Goal: Task Accomplishment & Management: Complete application form

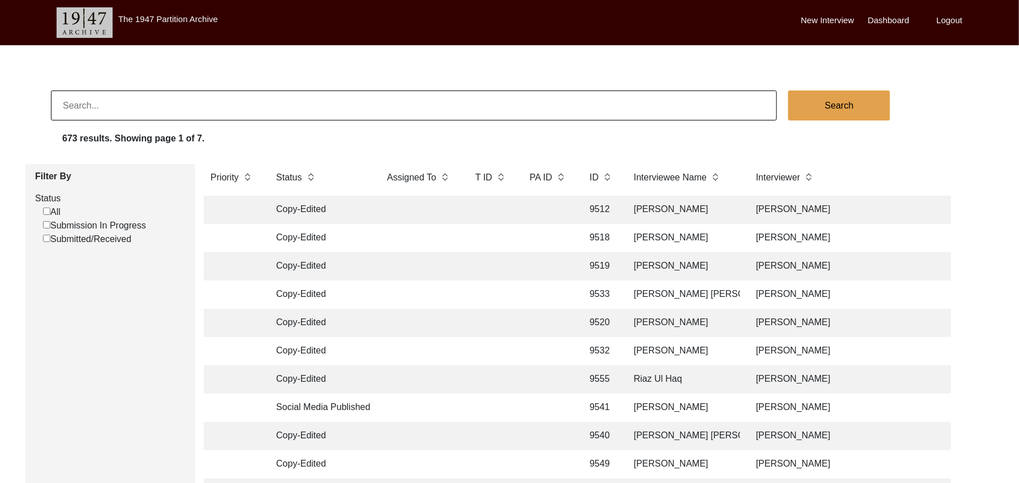
click at [45, 193] on label "Status" at bounding box center [111, 199] width 152 height 14
click at [46, 225] on input "Submission In Progress" at bounding box center [46, 224] width 7 height 7
checkbox input "false"
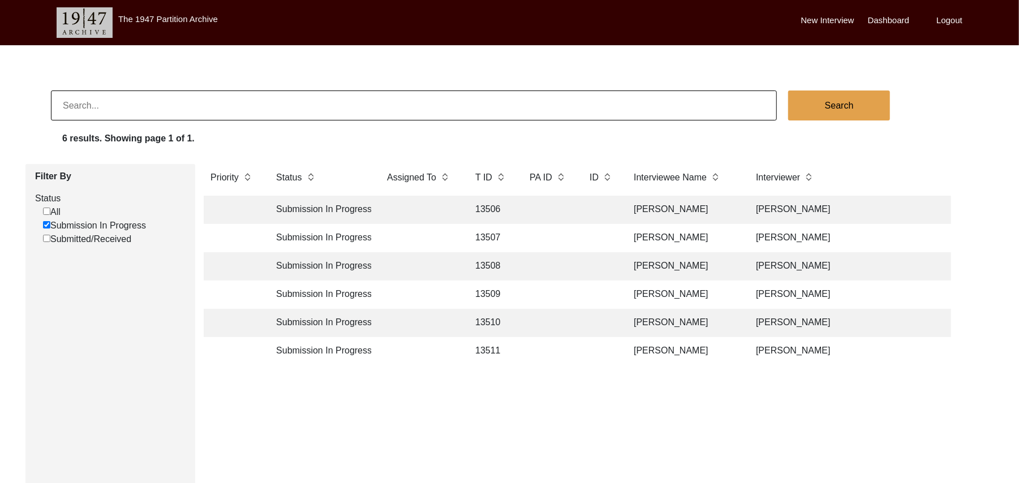
click at [490, 203] on td "13506" at bounding box center [491, 210] width 45 height 28
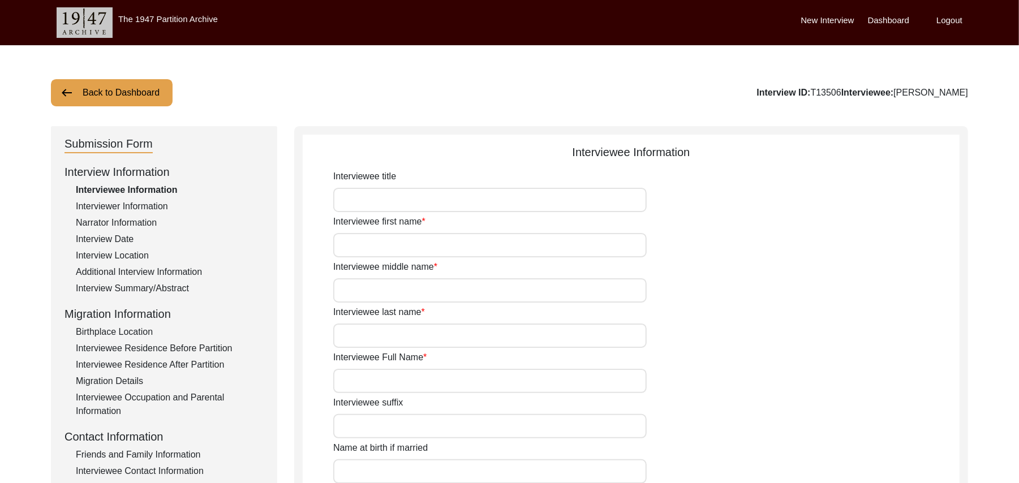
type input "Mr"
type input "Bashir"
type input "[PERSON_NAME]"
type input "N/A"
type input "[PERSON_NAME]"
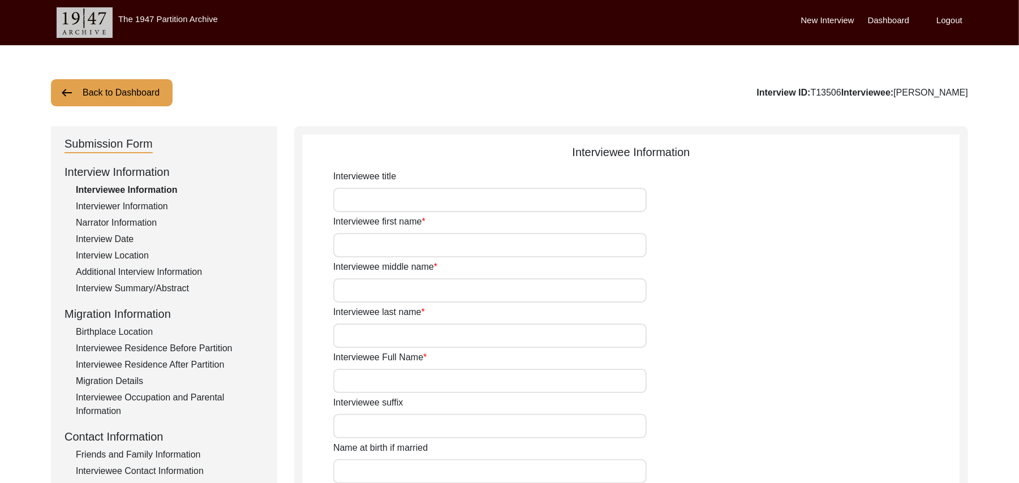
type input "N/A"
type input "[PERSON_NAME]"
type input "1939"
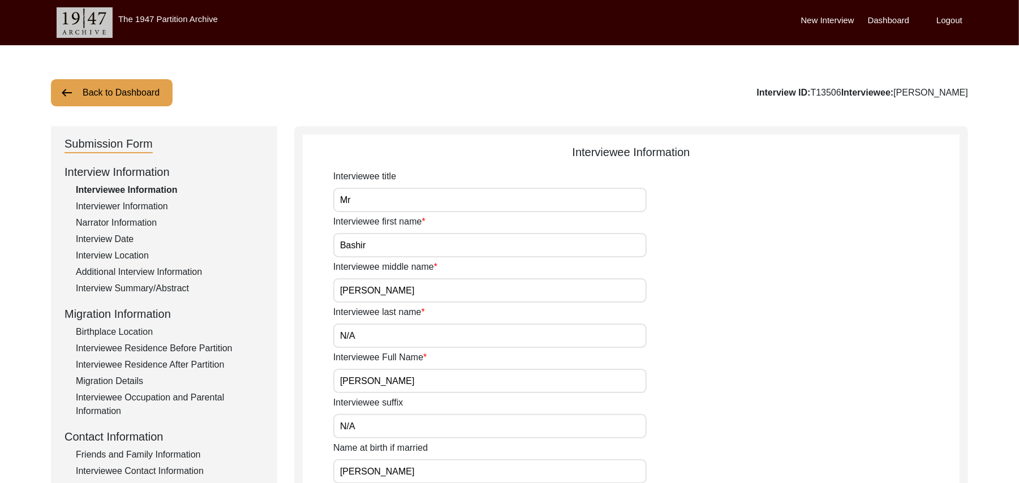
type input "86 Years"
type input "[DEMOGRAPHIC_DATA]"
type input "N/A"
type textarea "N/A"
type input "Punjabi"
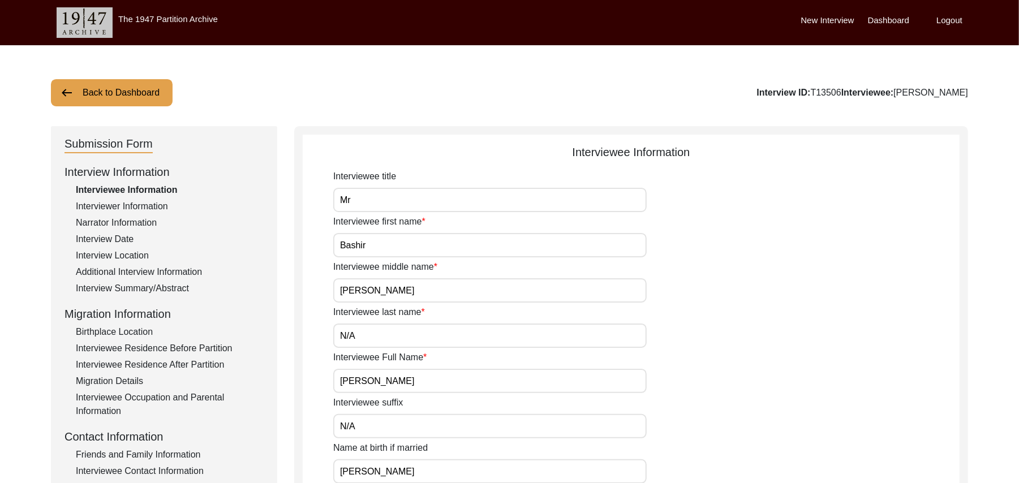
type input "Malwai"
type input "[DEMOGRAPHIC_DATA]"
type input "Jut"
click at [181, 286] on div "Interview Summary/Abstract" at bounding box center [170, 289] width 188 height 14
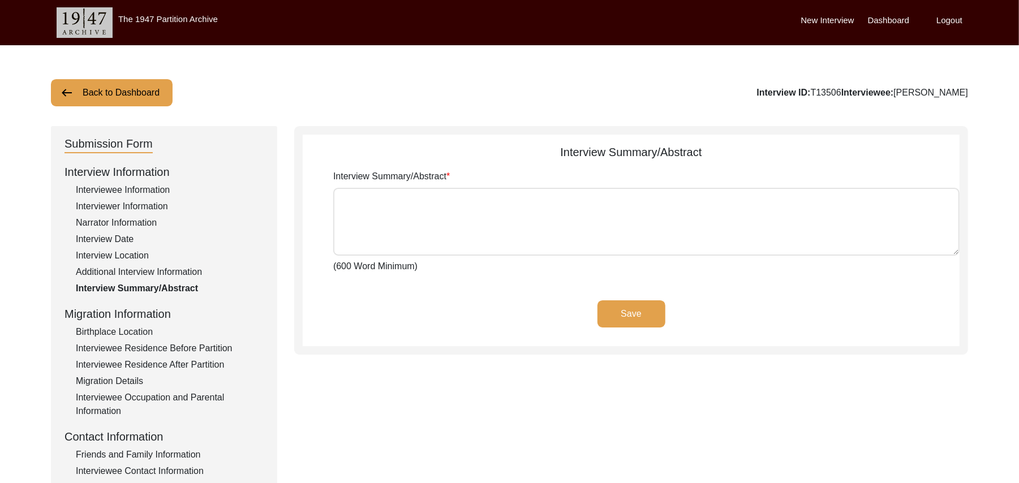
click at [372, 220] on textarea "Interview Summary/Abstract" at bounding box center [646, 222] width 626 height 68
paste textarea "[PERSON_NAME] [PERSON_NAME] [PERSON_NAME] Son of [PERSON_NAME], was born at the…"
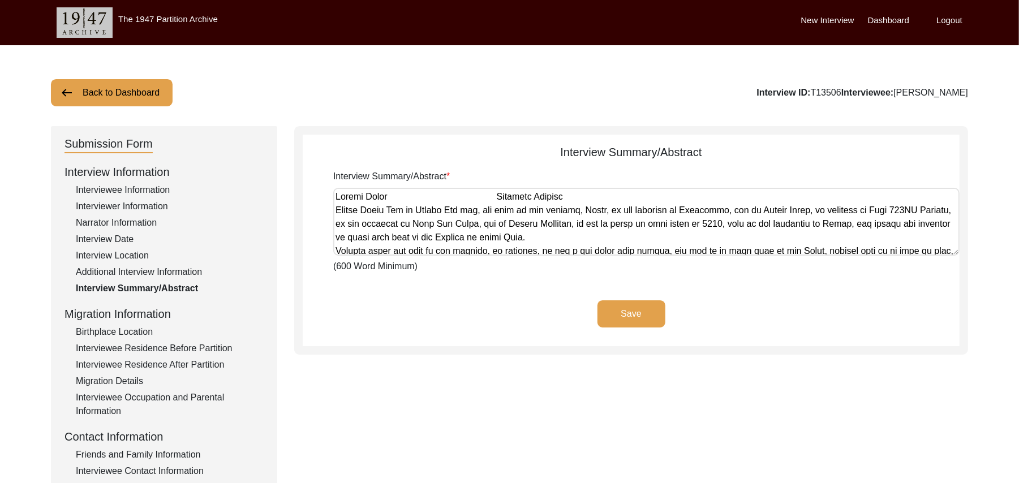
scroll to position [653, 0]
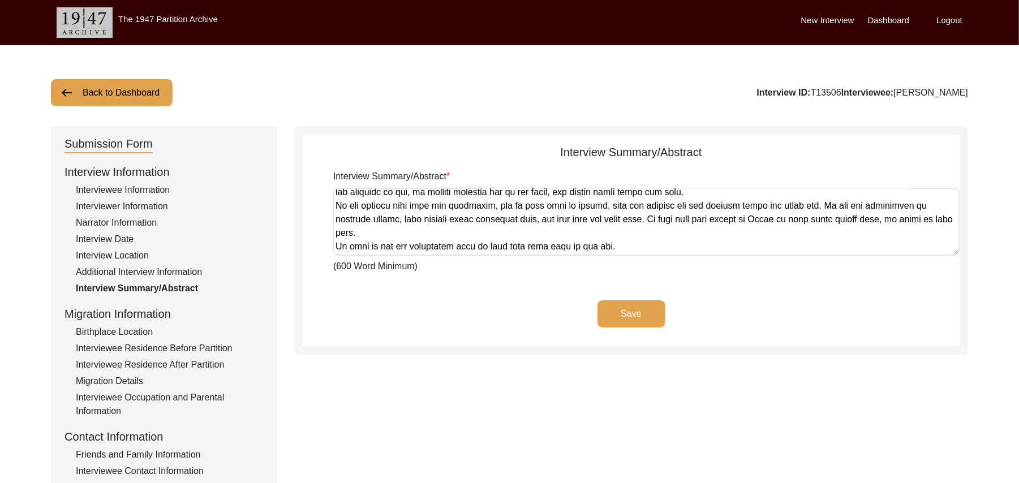
type textarea "[PERSON_NAME] [PERSON_NAME] [PERSON_NAME] Son of [PERSON_NAME], was born at the…"
click at [621, 308] on button "Save" at bounding box center [632, 314] width 68 height 27
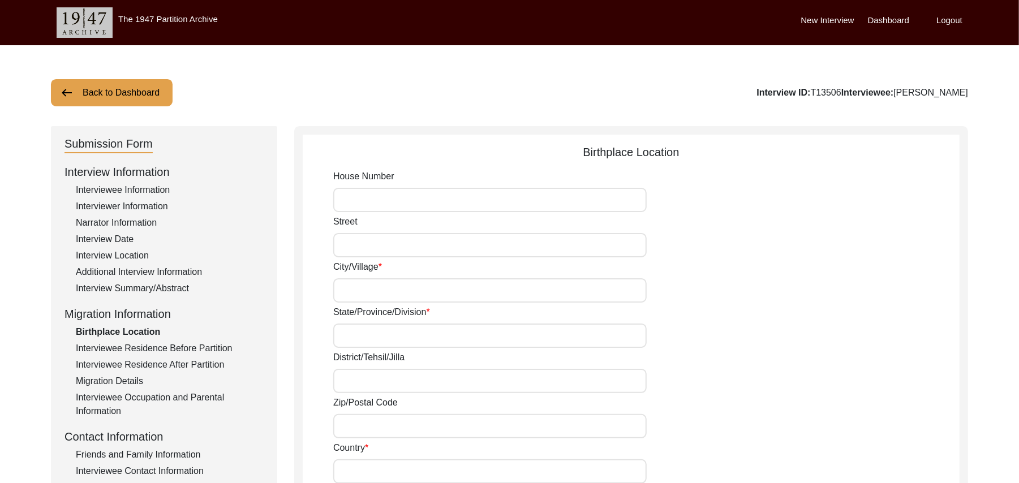
type input "N/A"
type input "Ghannia"
type input "[GEOGRAPHIC_DATA]"
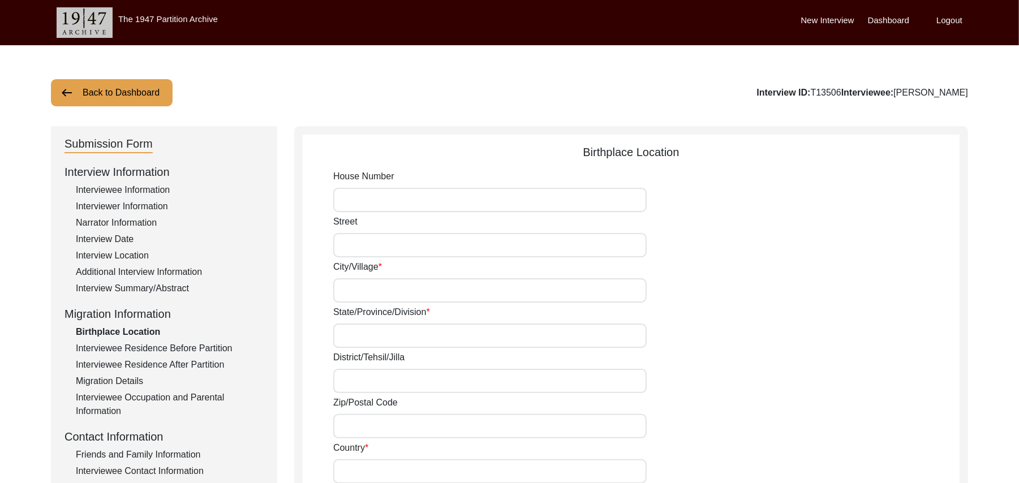
type input "143521"
type input "[GEOGRAPHIC_DATA]"
type input "Gannia"
type input "[GEOGRAPHIC_DATA], [GEOGRAPHIC_DATA], [GEOGRAPHIC_DATA]"
type input "N/A"
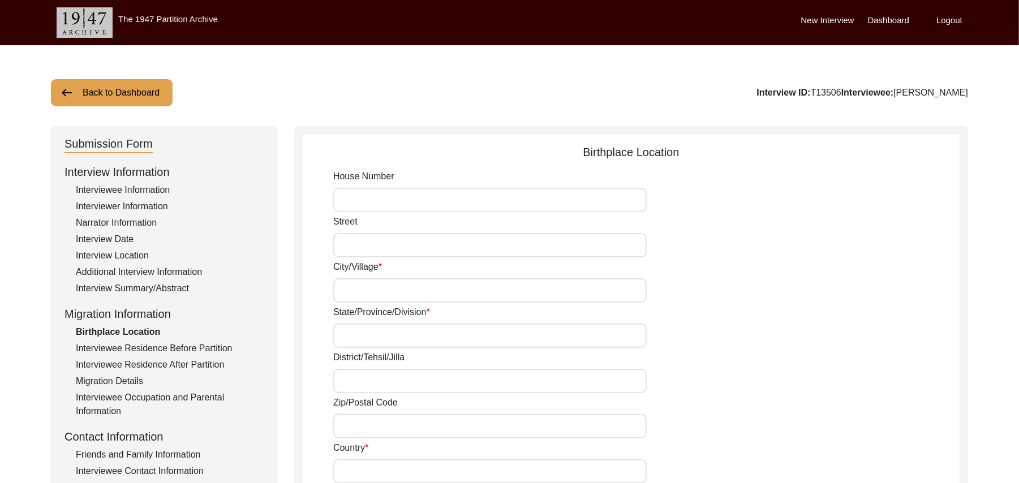
type input "N/A"
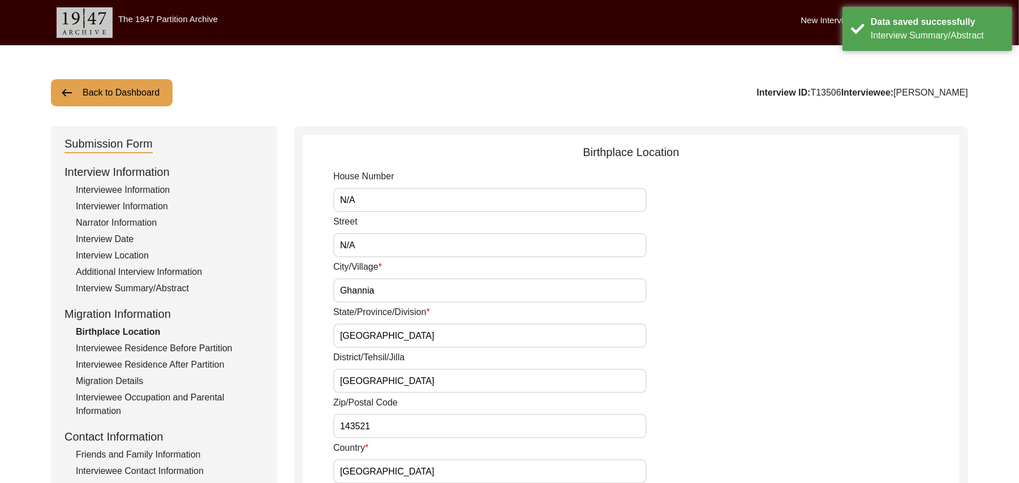
click at [130, 186] on div "Interviewee Information" at bounding box center [170, 190] width 188 height 14
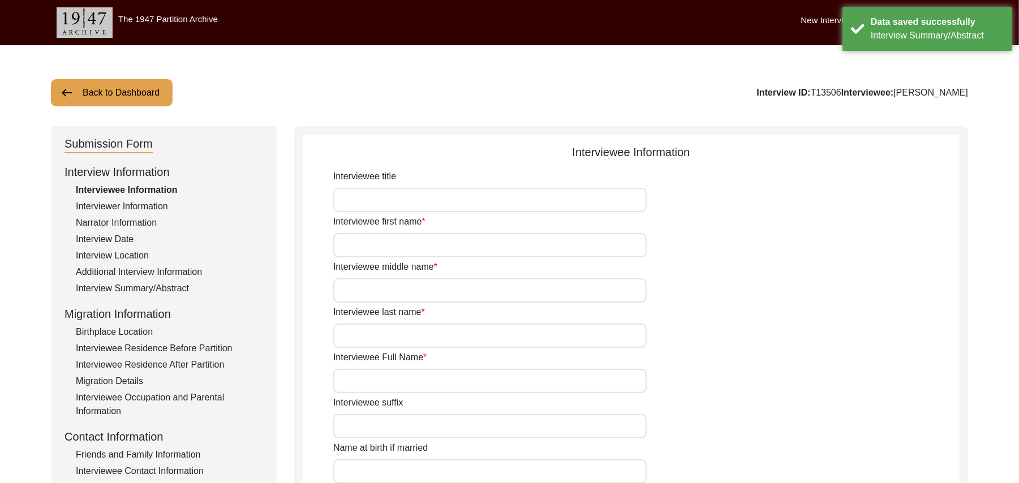
type input "Mr"
type input "Bashir"
type input "[PERSON_NAME]"
type input "N/A"
type input "[PERSON_NAME]"
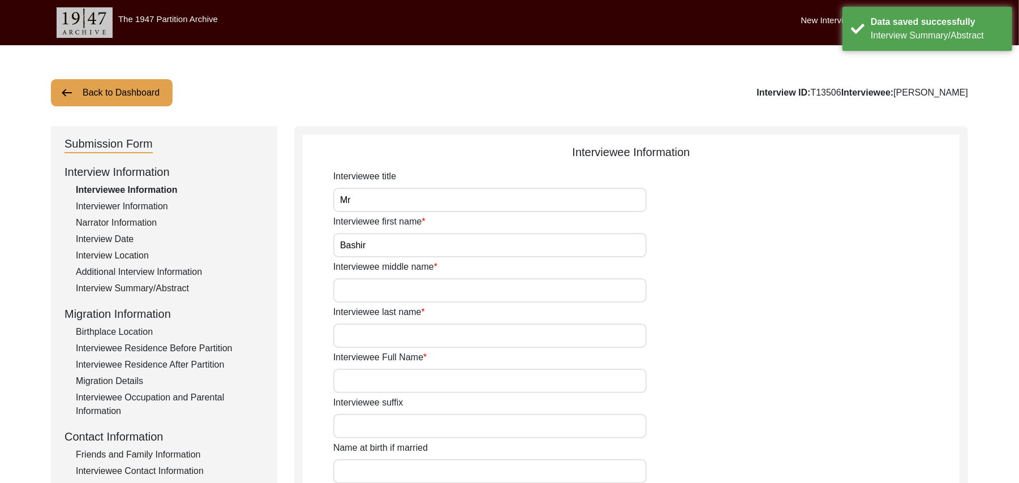
type input "N/A"
type input "[PERSON_NAME]"
type input "1939"
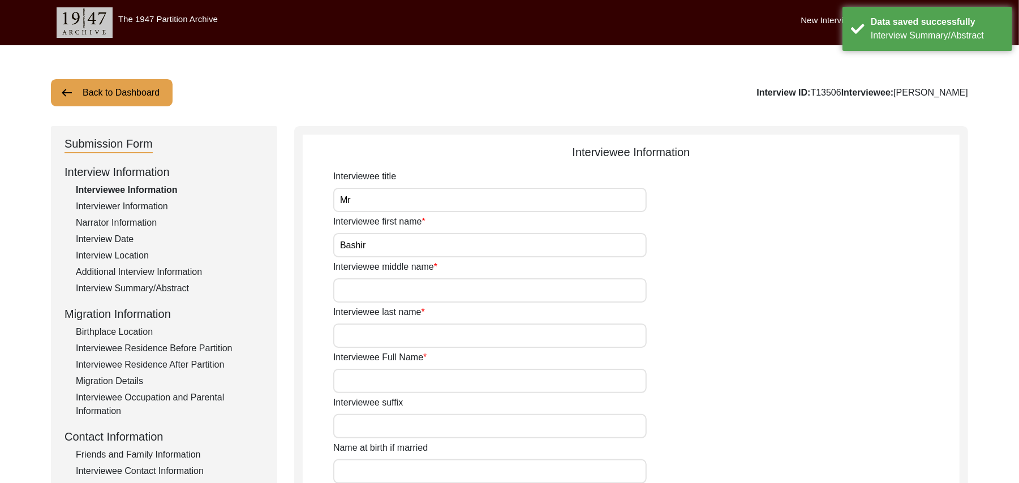
type input "86 Years"
type input "[DEMOGRAPHIC_DATA]"
type input "N/A"
type textarea "N/A"
type input "Punjabi"
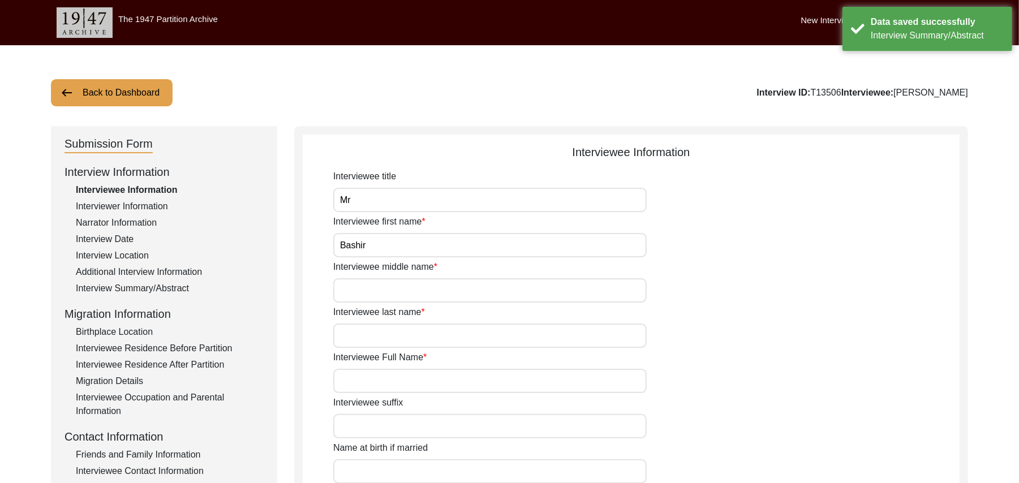
type input "Malwai"
type input "[DEMOGRAPHIC_DATA]"
type input "Jut"
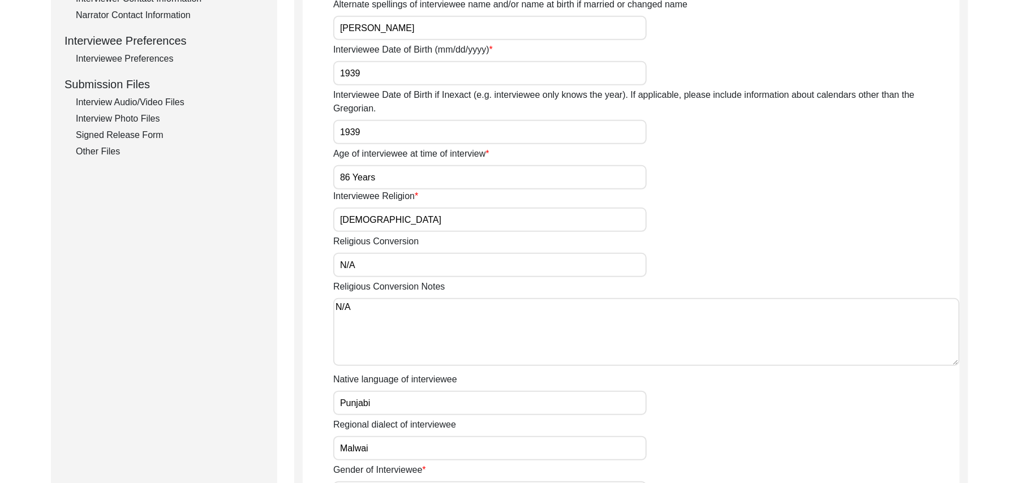
scroll to position [630, 0]
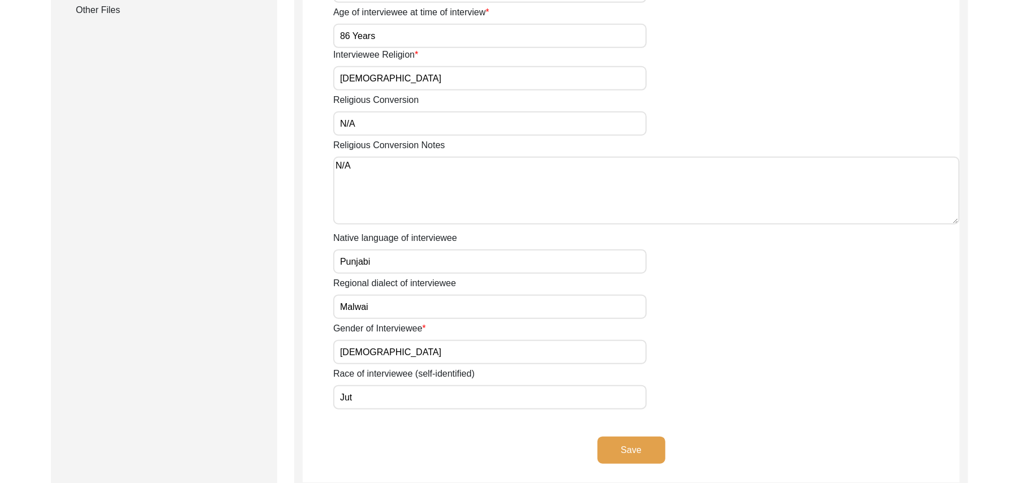
click at [646, 437] on button "Save" at bounding box center [632, 450] width 68 height 27
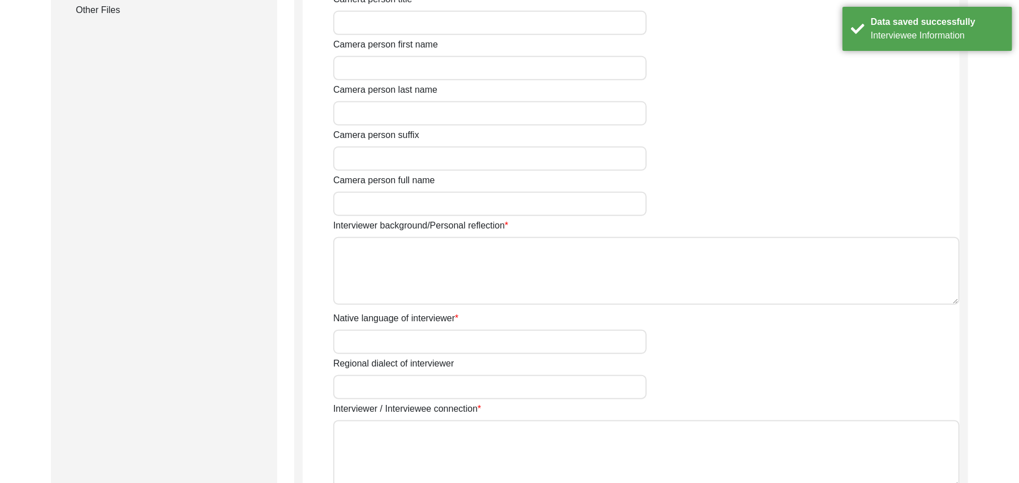
type input "Mr"
type input "[DEMOGRAPHIC_DATA]"
type input "[PERSON_NAME]"
type input "N/A"
type input "[PERSON_NAME]"
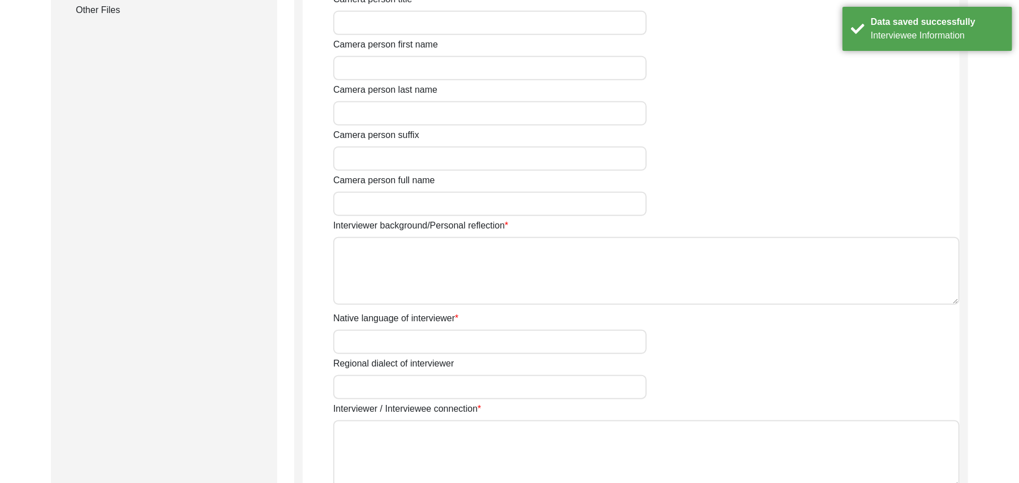
type input "[DEMOGRAPHIC_DATA]"
type input "[DATE]"
type input "[GEOGRAPHIC_DATA], [GEOGRAPHIC_DATA], [GEOGRAPHIC_DATA]"
type input "Retired Govt Servant"
type input "Mr"
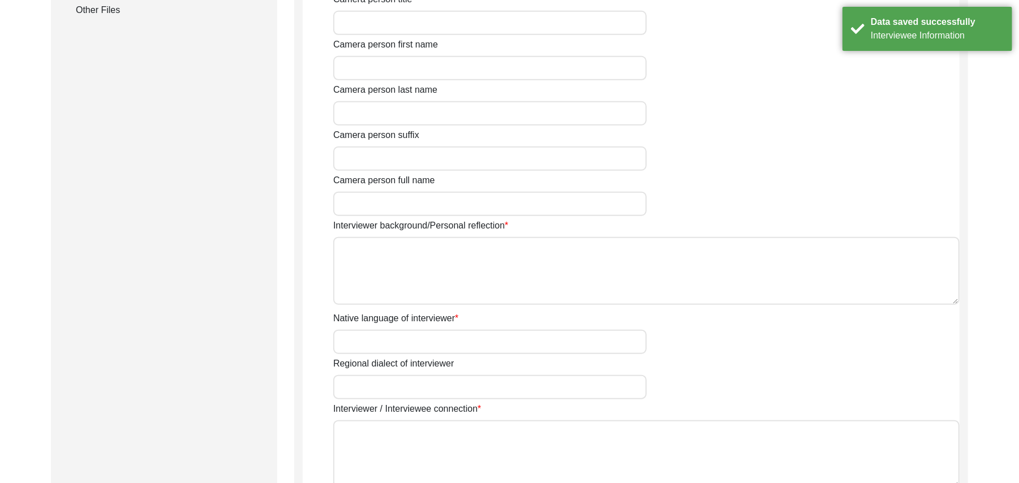
type input "[DEMOGRAPHIC_DATA]"
type input "[PERSON_NAME]"
type input "N/A"
type input "[PERSON_NAME]"
type textarea "A graduate in the subjects of education and [DEMOGRAPHIC_DATA] history"
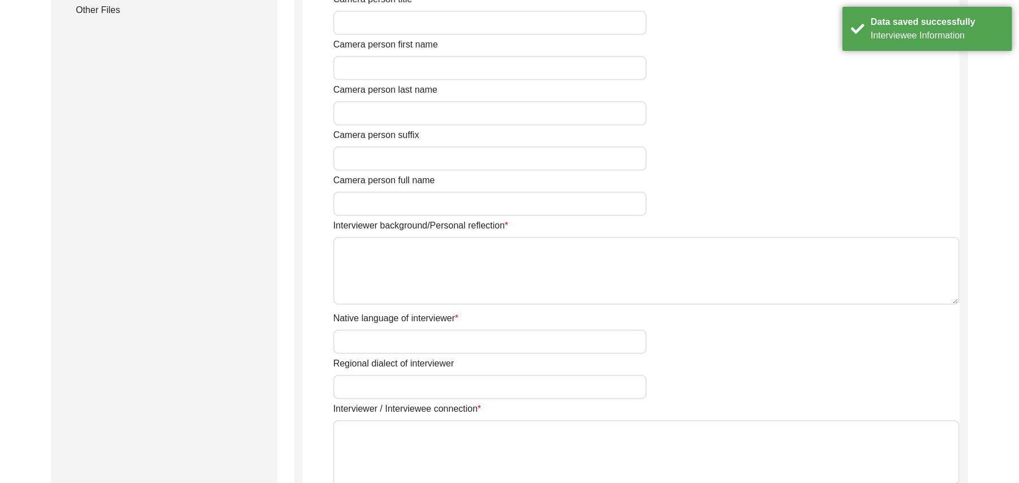
type input "Punjabi"
type input "Malwai"
type textarea "N/A"
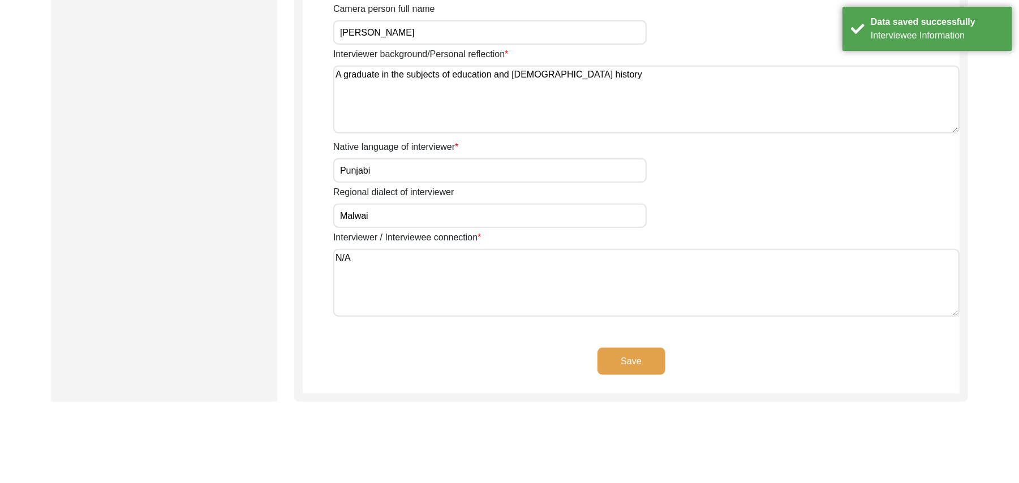
scroll to position [882, 0]
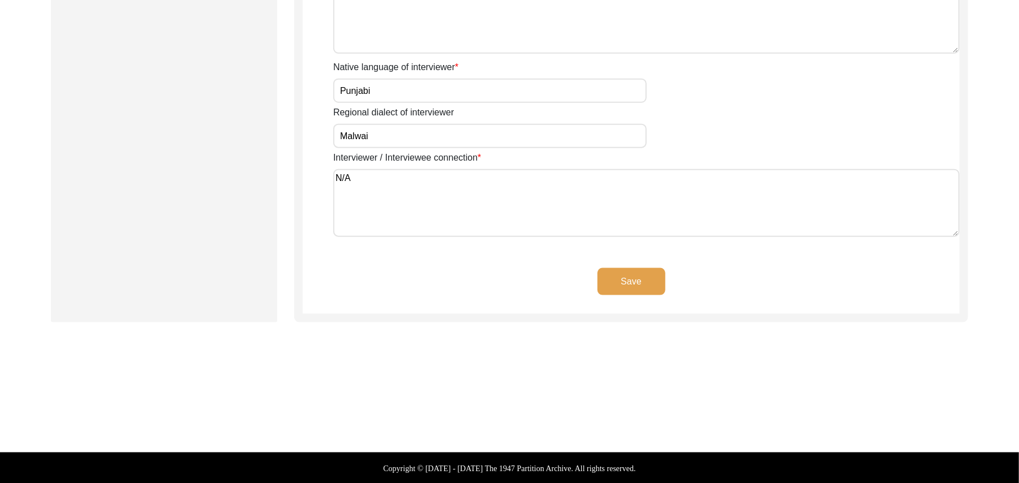
click at [628, 280] on button "Save" at bounding box center [632, 281] width 68 height 27
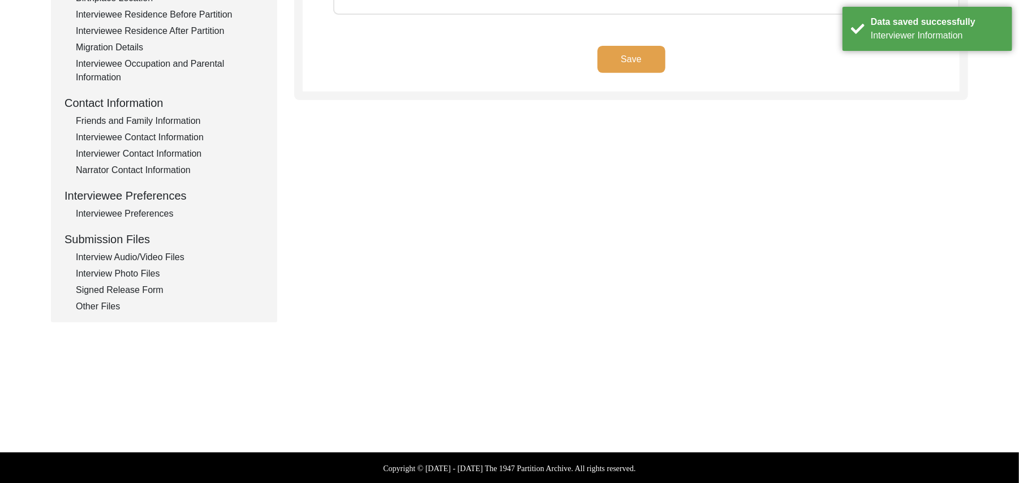
type textarea "N/A"
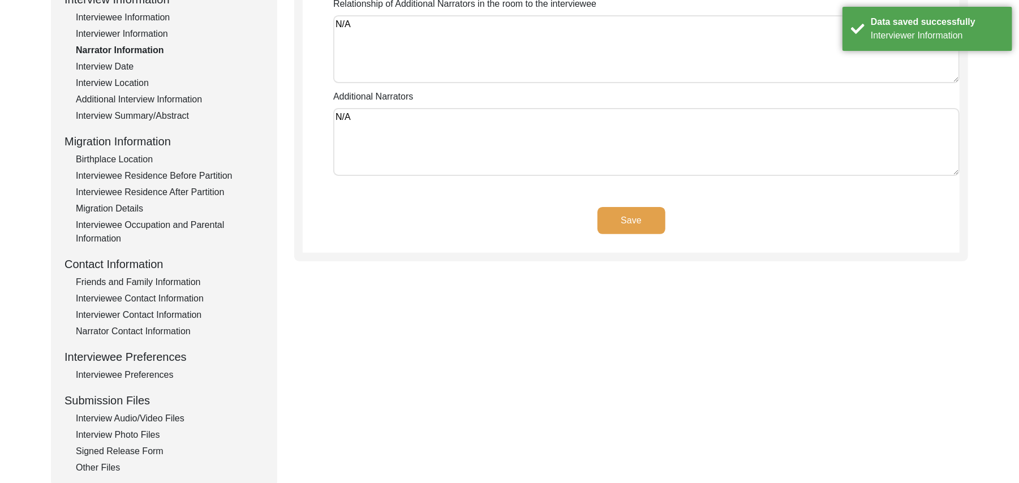
scroll to position [31, 0]
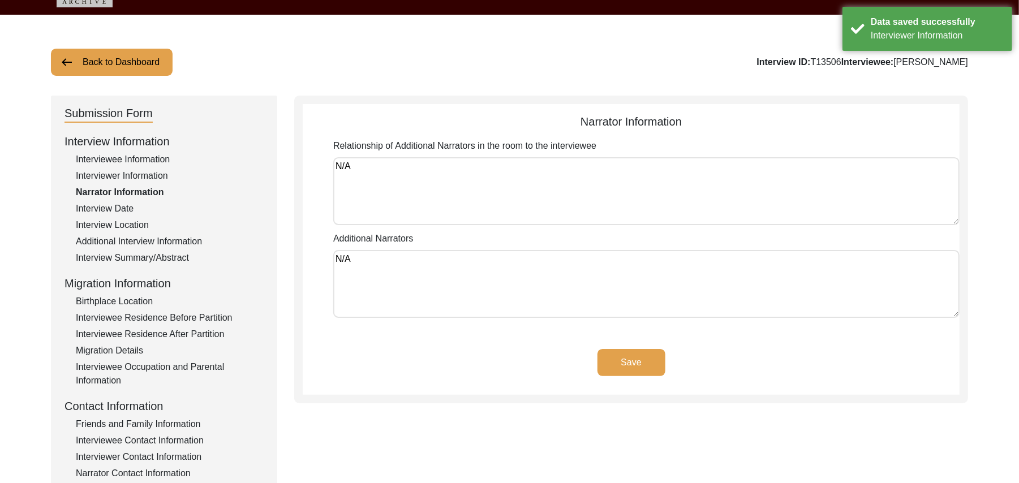
click at [642, 357] on button "Save" at bounding box center [632, 362] width 68 height 27
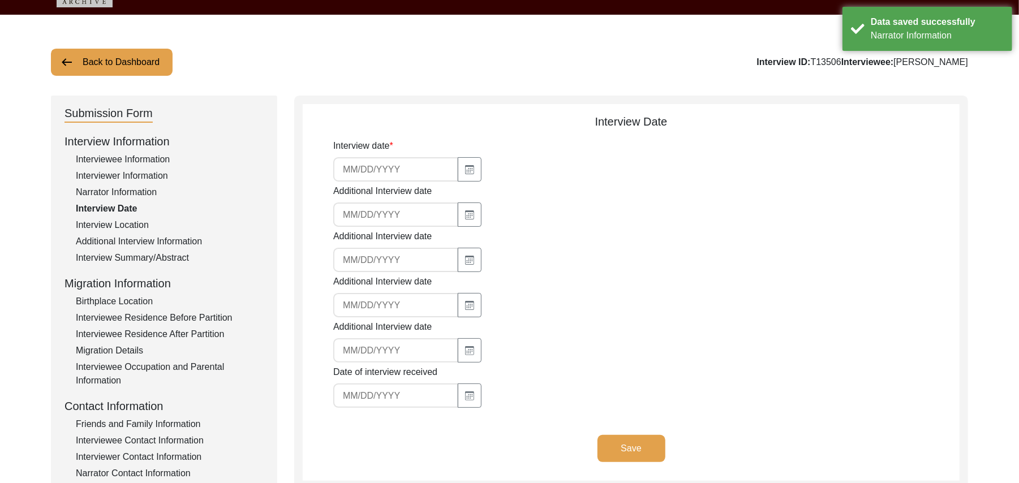
type input "[DATE]"
click at [621, 435] on button "Save" at bounding box center [632, 448] width 68 height 27
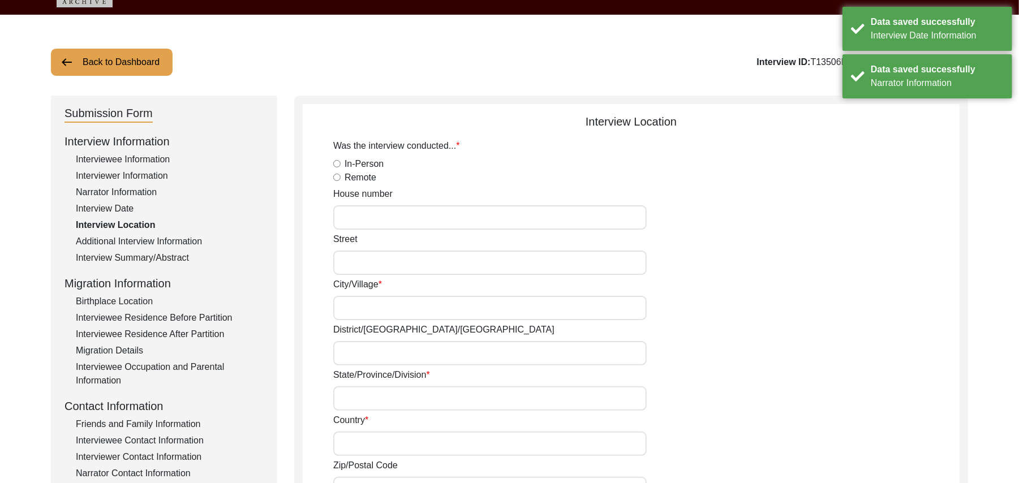
radio input "true"
type input "N/A"
type input "Chak 278JB Bhalair"
type input "[PERSON_NAME]/ Gojra"
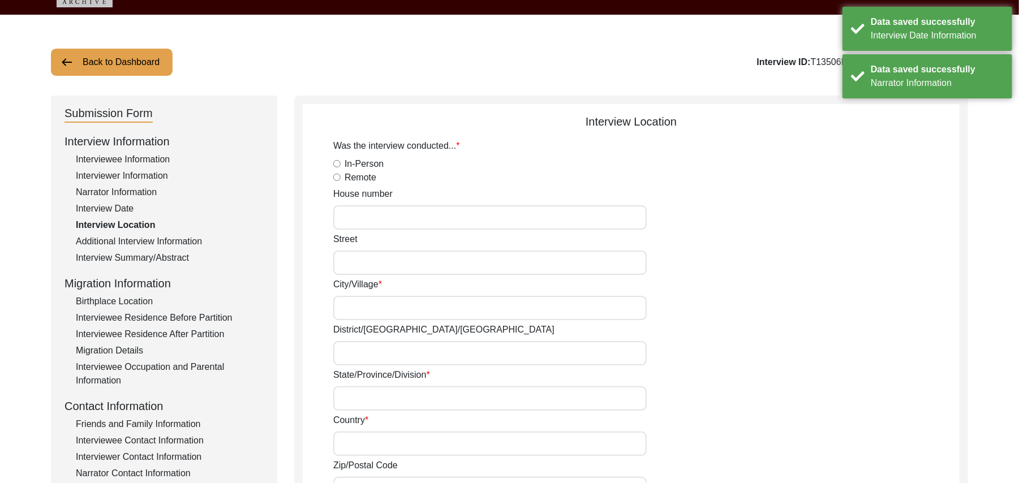
type input "[GEOGRAPHIC_DATA]"
type input "add"
type input "Chak 278JB Bhalair"
type input "Chak 278JB [GEOGRAPHIC_DATA], [GEOGRAPHIC_DATA], [GEOGRAPHIC_DATA]"
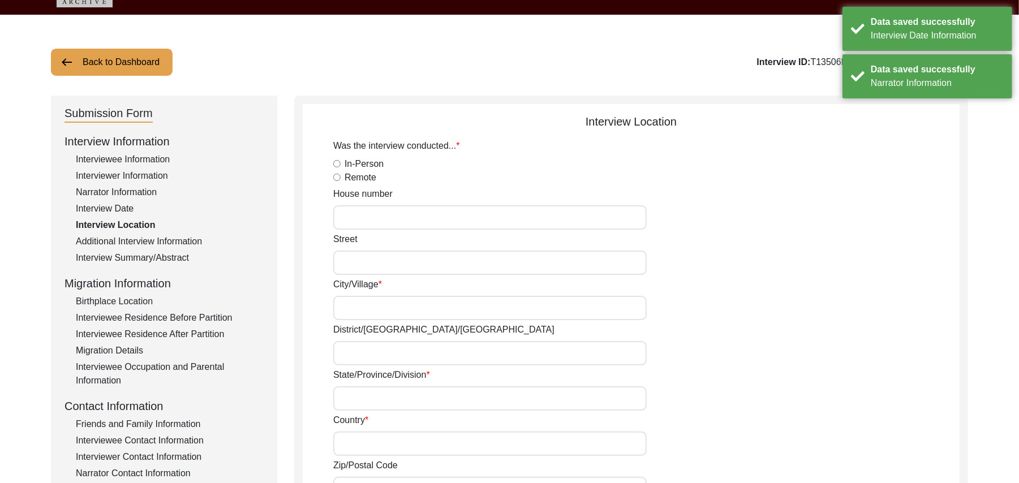
type input "N/A"
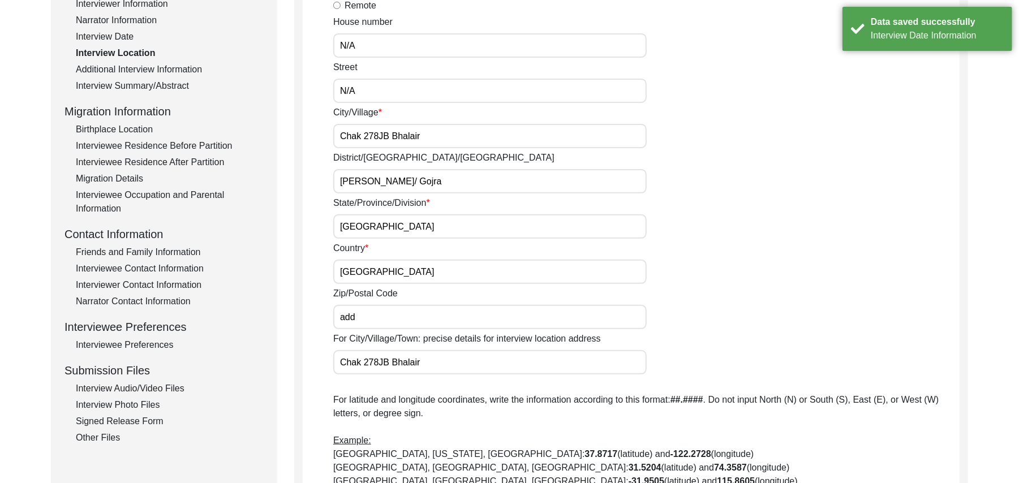
scroll to position [243, 0]
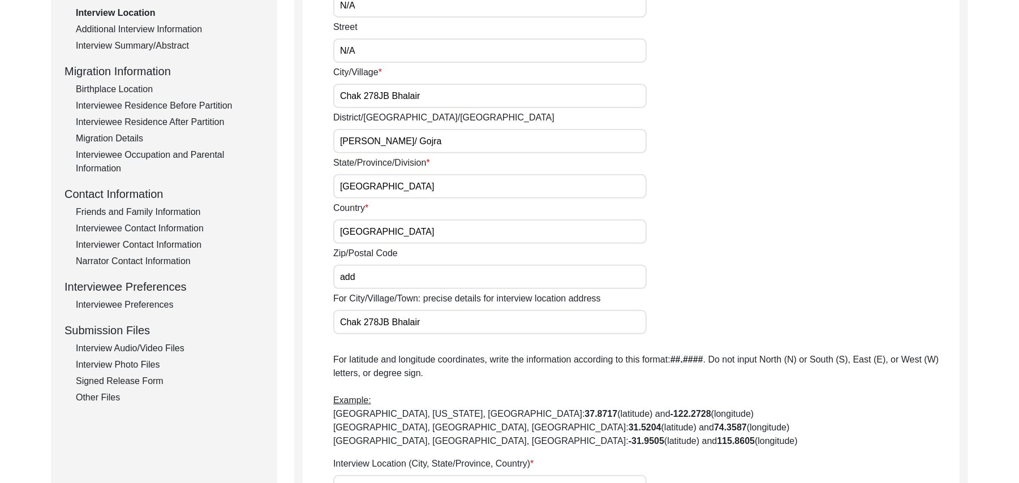
click at [367, 275] on input "add" at bounding box center [490, 277] width 314 height 24
type input "a"
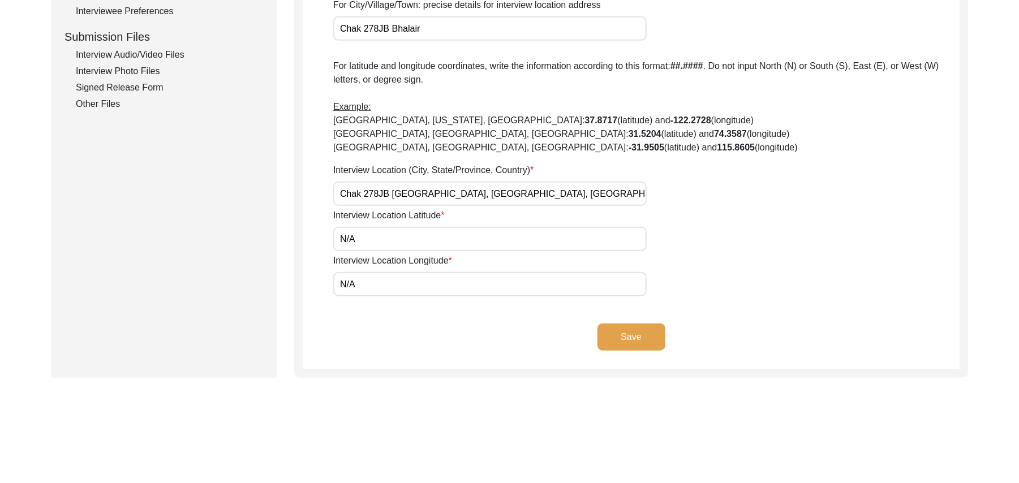
scroll to position [587, 0]
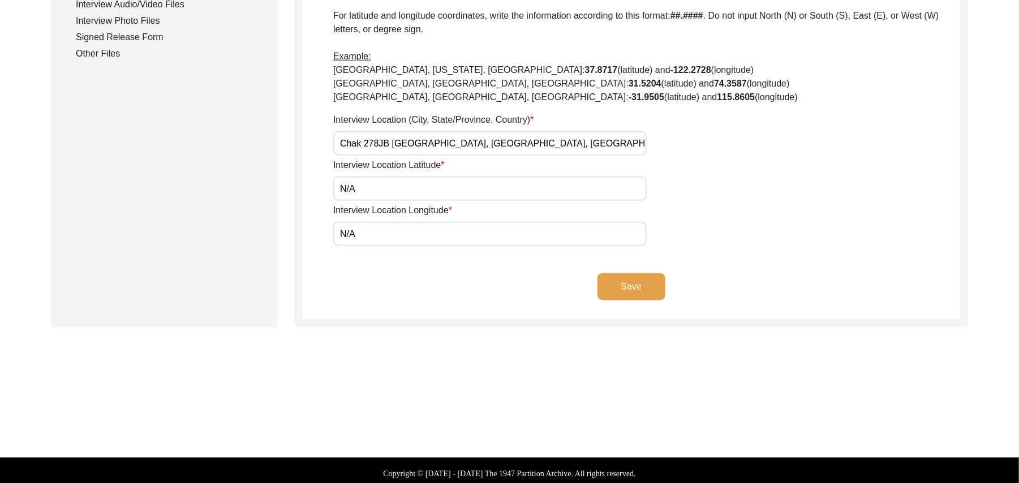
type input "37200"
click at [619, 286] on button "Save" at bounding box center [632, 286] width 68 height 27
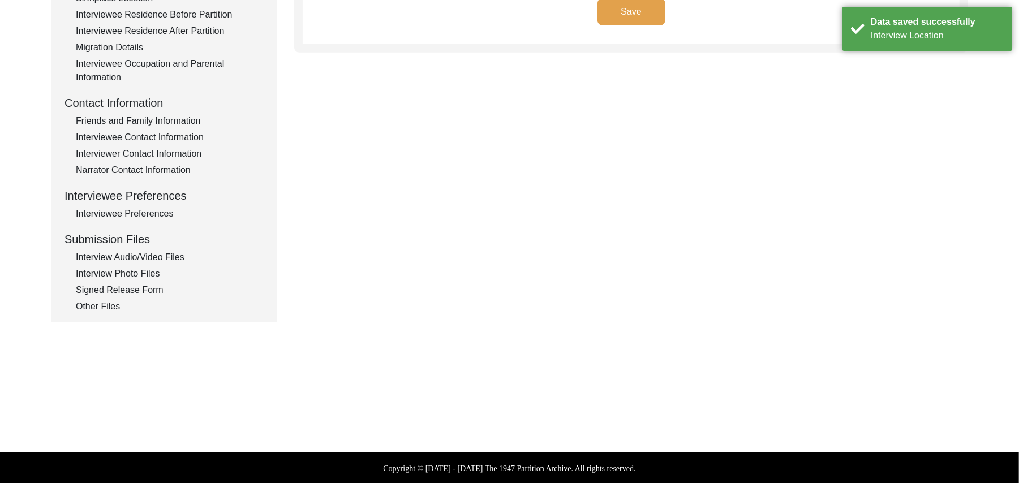
type input "Punjabi"
type textarea "N/A"
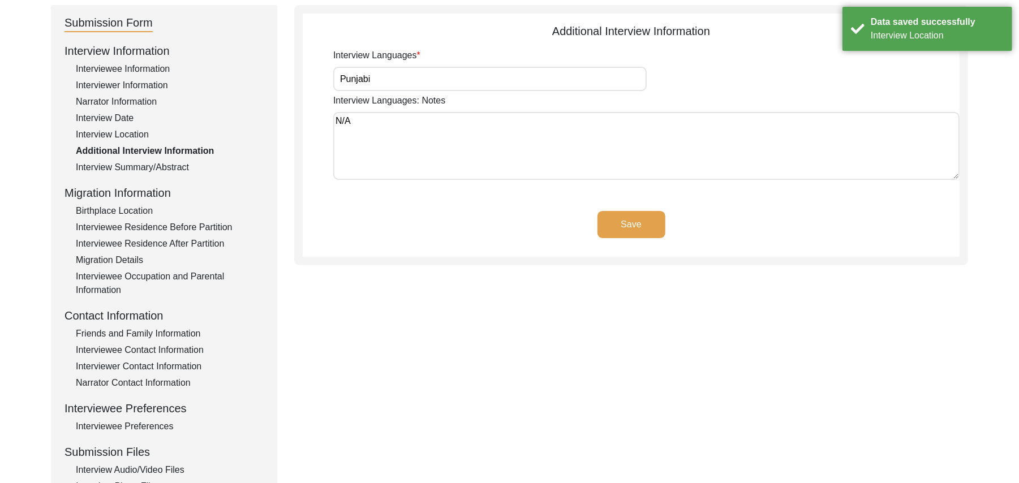
scroll to position [35, 0]
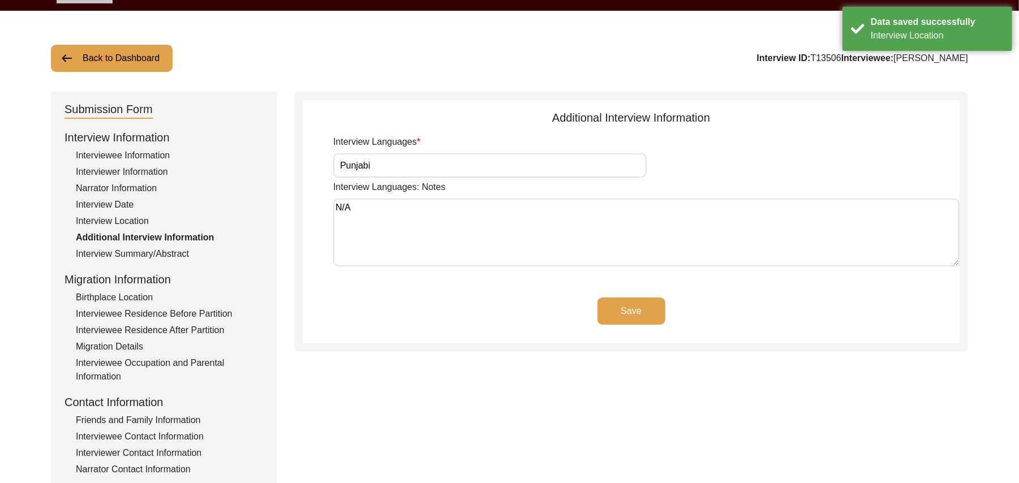
click at [632, 308] on button "Save" at bounding box center [632, 311] width 68 height 27
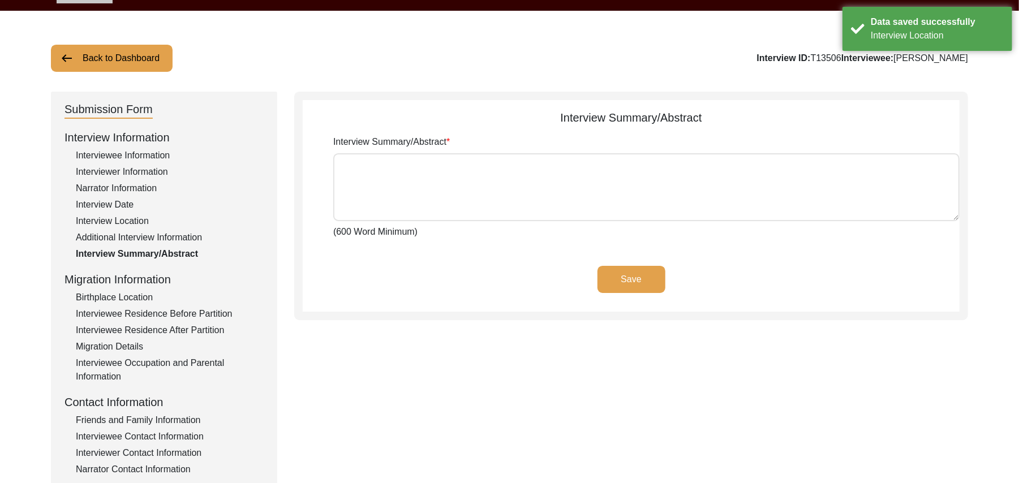
type textarea "[PERSON_NAME] [PERSON_NAME] [PERSON_NAME] Son of [PERSON_NAME], was born at the…"
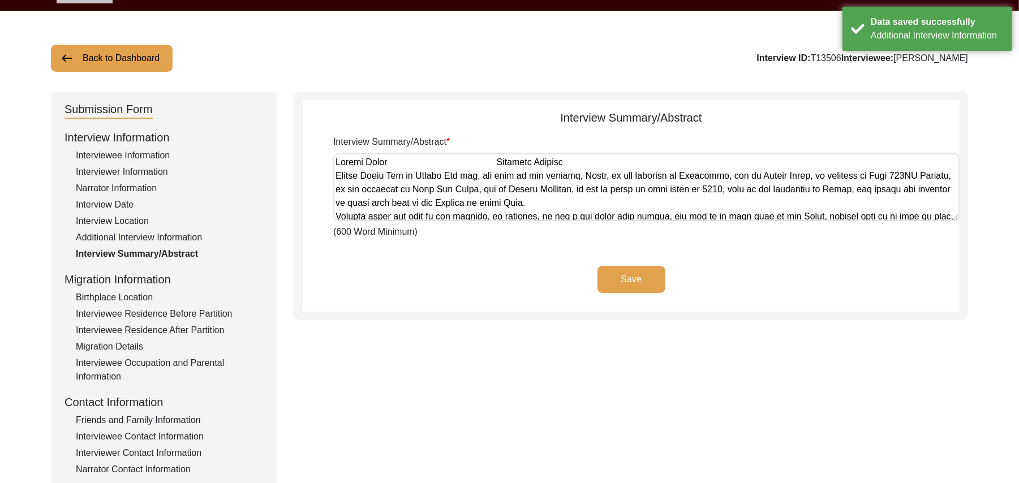
click at [625, 272] on button "Save" at bounding box center [632, 279] width 68 height 27
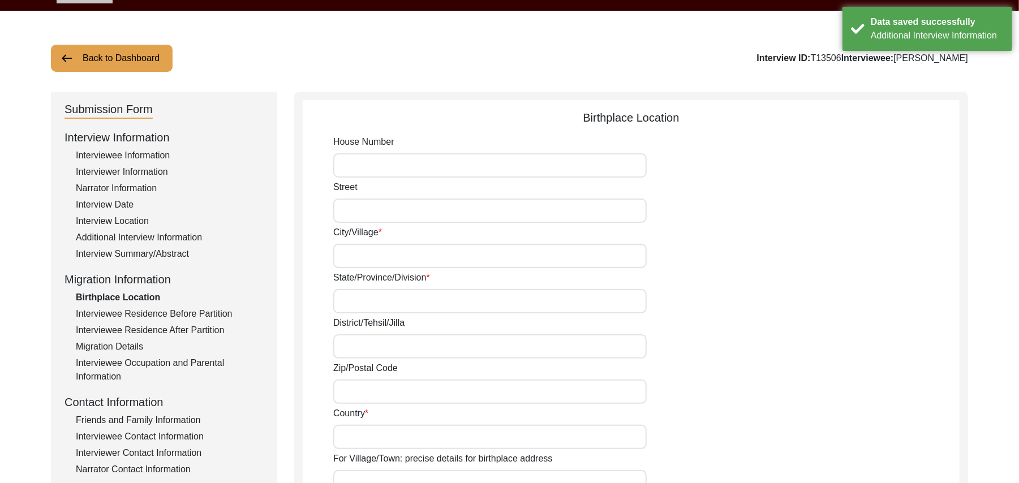
type input "N/A"
type input "Ghannia"
type input "[GEOGRAPHIC_DATA]"
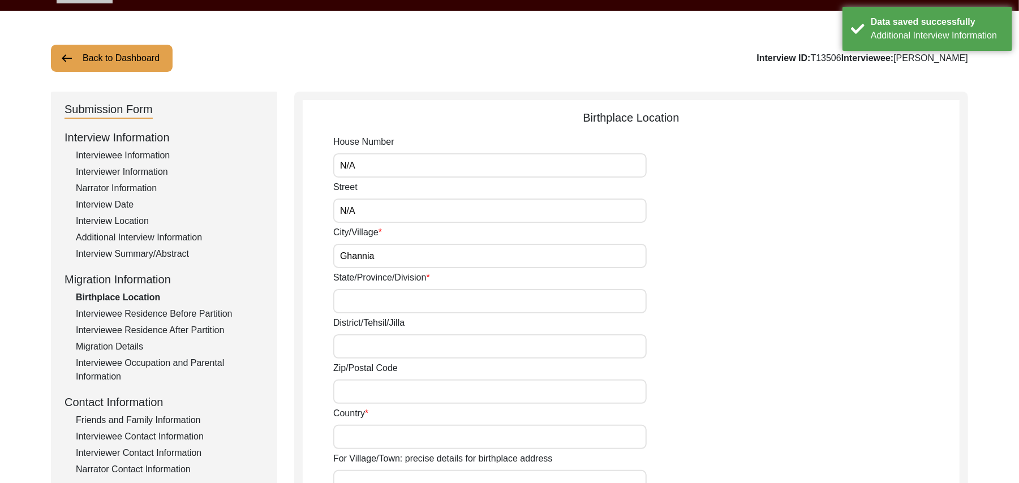
type input "143521"
type input "[GEOGRAPHIC_DATA]"
type input "Gannia"
type input "[GEOGRAPHIC_DATA], [GEOGRAPHIC_DATA], [GEOGRAPHIC_DATA]"
type input "N/A"
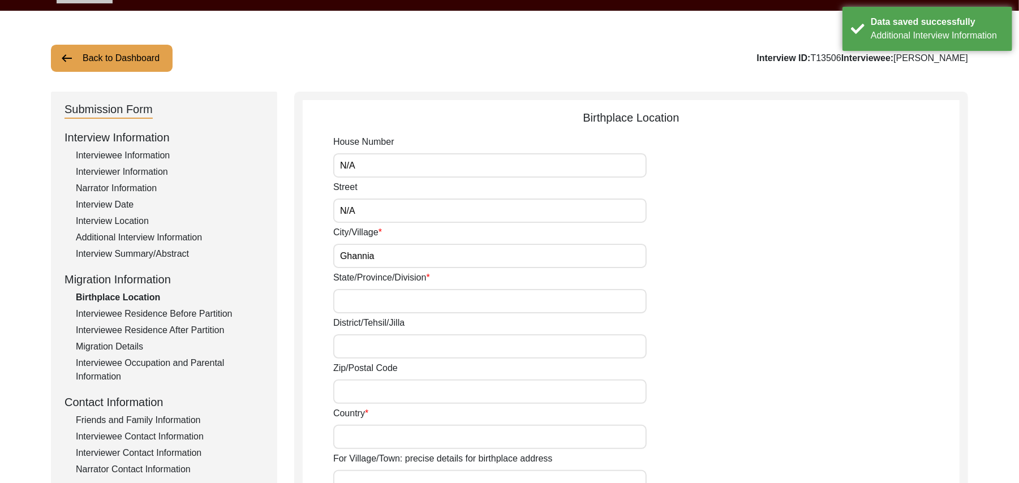
type input "N/A"
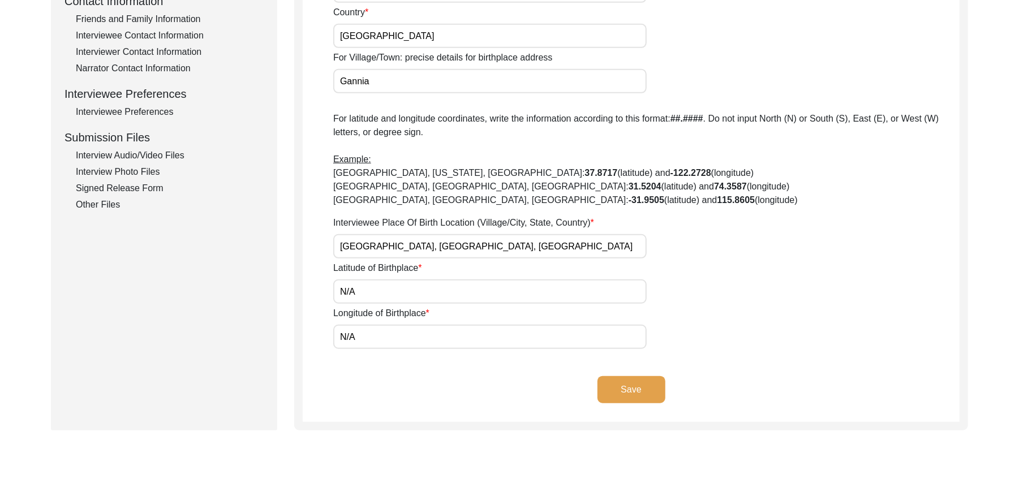
scroll to position [441, 0]
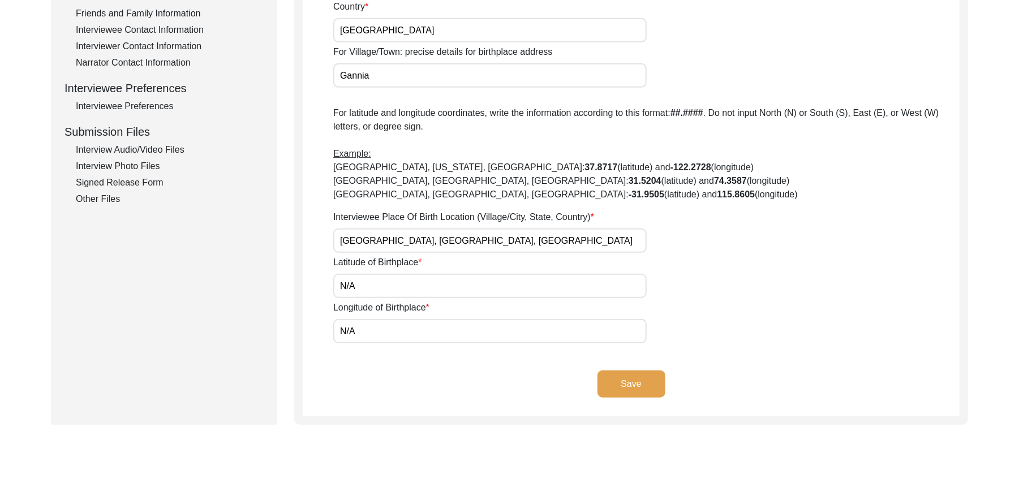
click at [639, 377] on button "Save" at bounding box center [632, 384] width 68 height 27
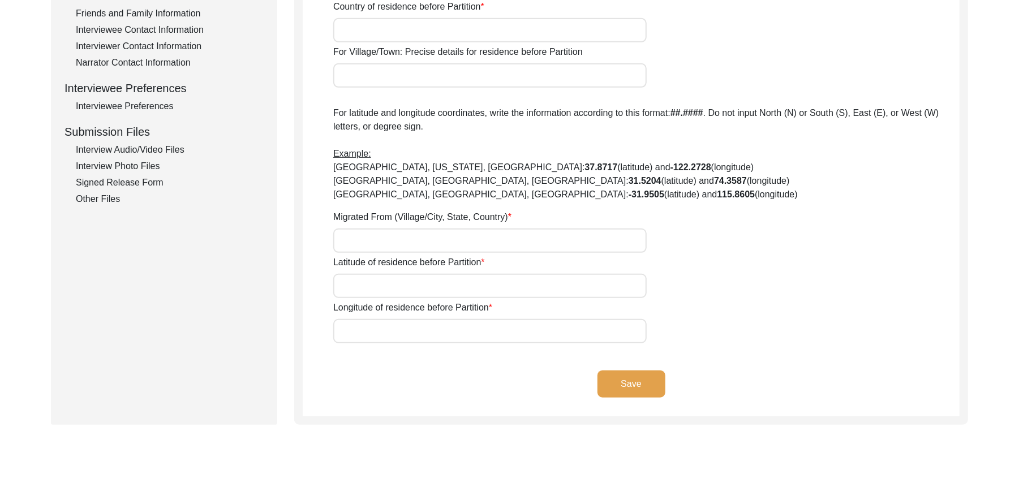
type input "N/A"
type input "Gannia"
type input "[GEOGRAPHIC_DATA]"
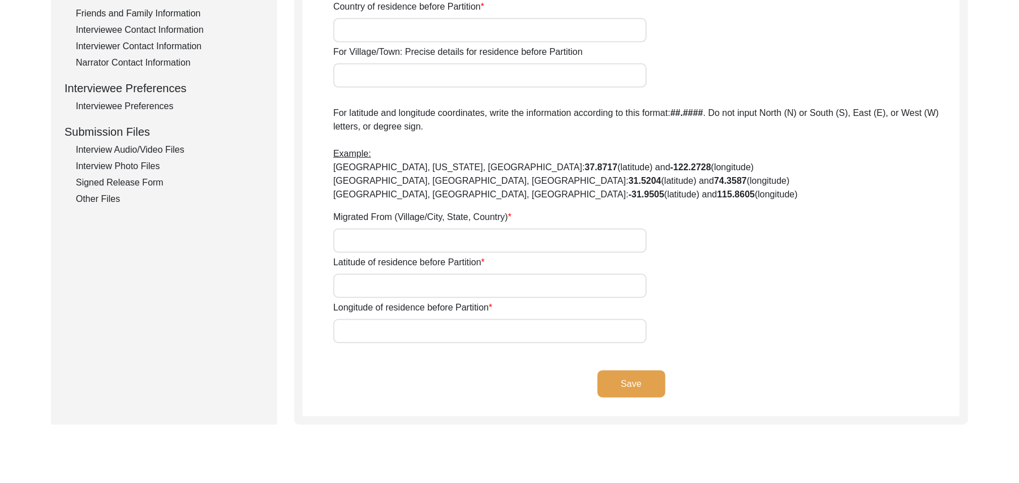
type input "143521"
type input "[GEOGRAPHIC_DATA]"
type input "Gannia"
type input "[GEOGRAPHIC_DATA], [GEOGRAPHIC_DATA], [GEOGRAPHIC_DATA]"
type input "N/A"
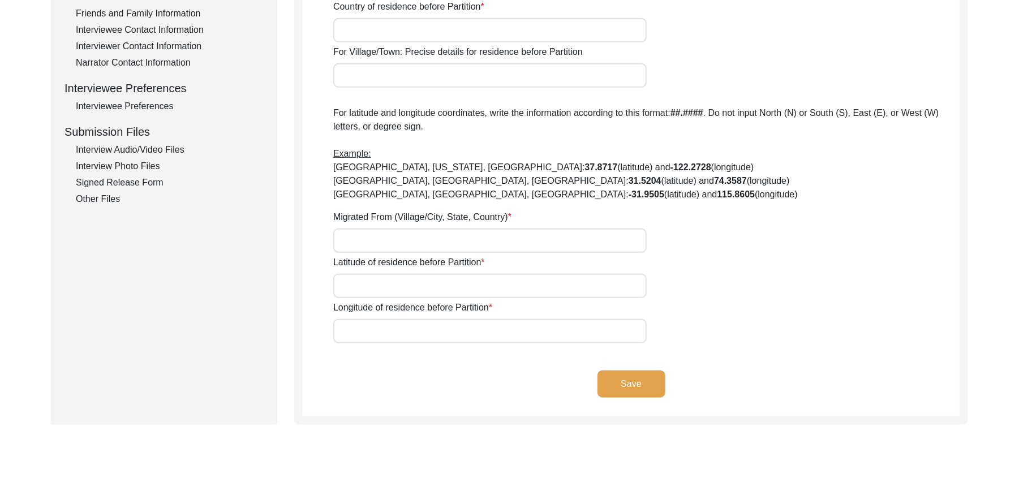
type input "N/A"
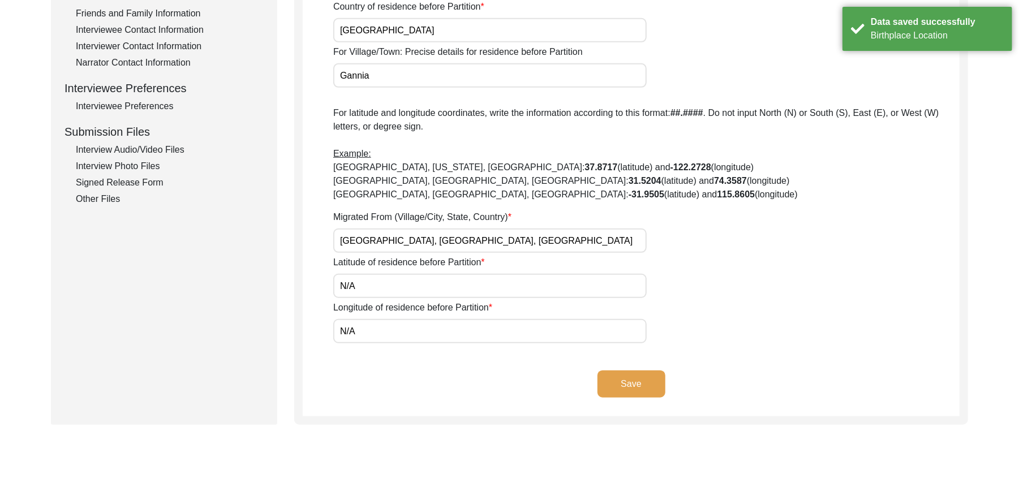
click at [634, 379] on button "Save" at bounding box center [632, 384] width 68 height 27
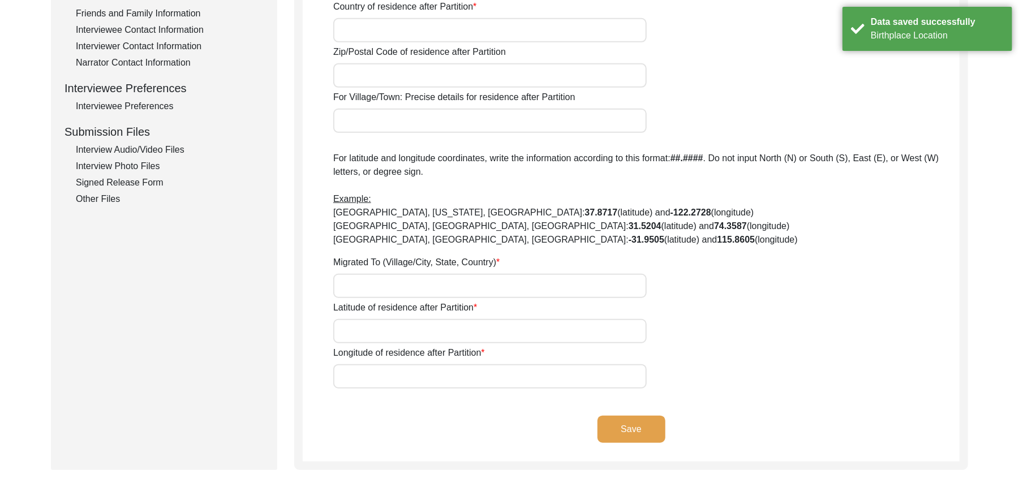
type input "Yes"
type input "N/A"
type input "Chak 278JB Bhalair"
type input "[PERSON_NAME]/ Gojra"
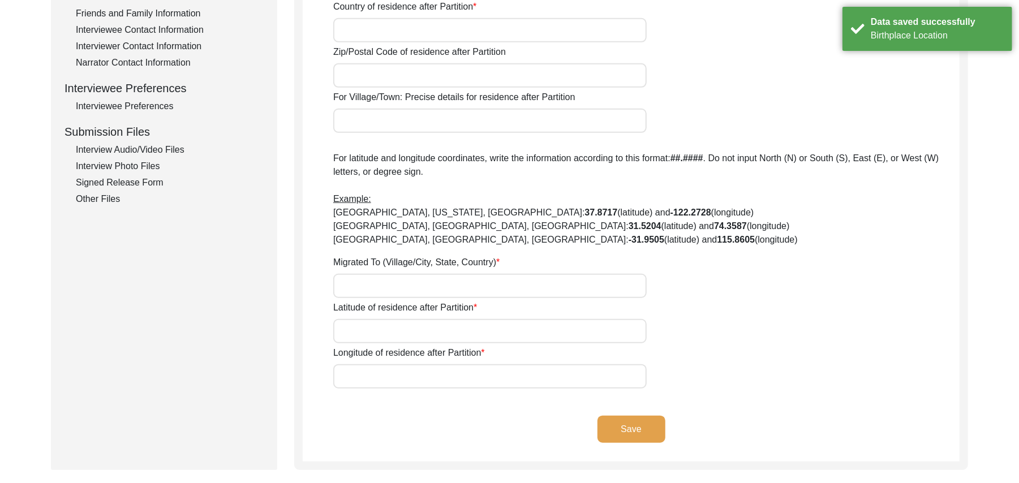
type input "[GEOGRAPHIC_DATA]"
type input "add"
type input "Chak 278JB Bhalair"
type input "Chak 278JB [GEOGRAPHIC_DATA], [GEOGRAPHIC_DATA], [GEOGRAPHIC_DATA]"
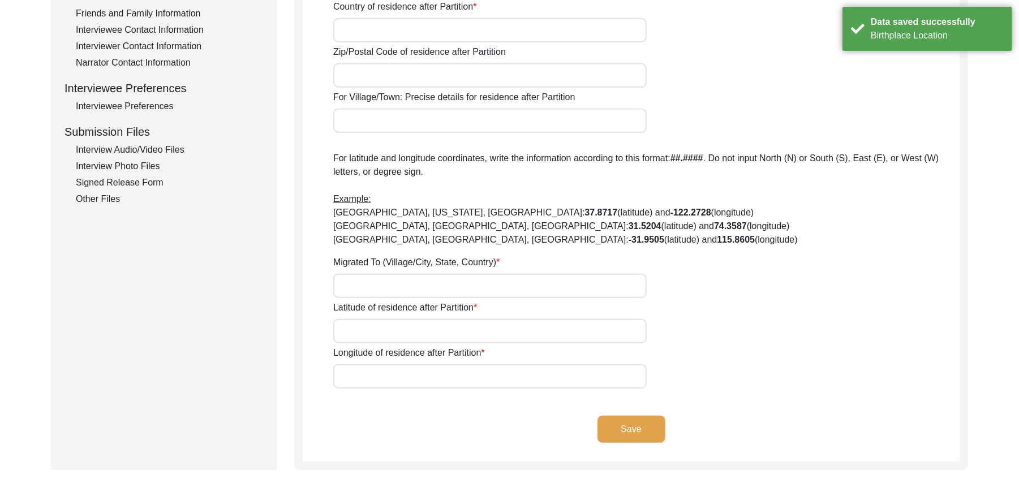
type input "N/A"
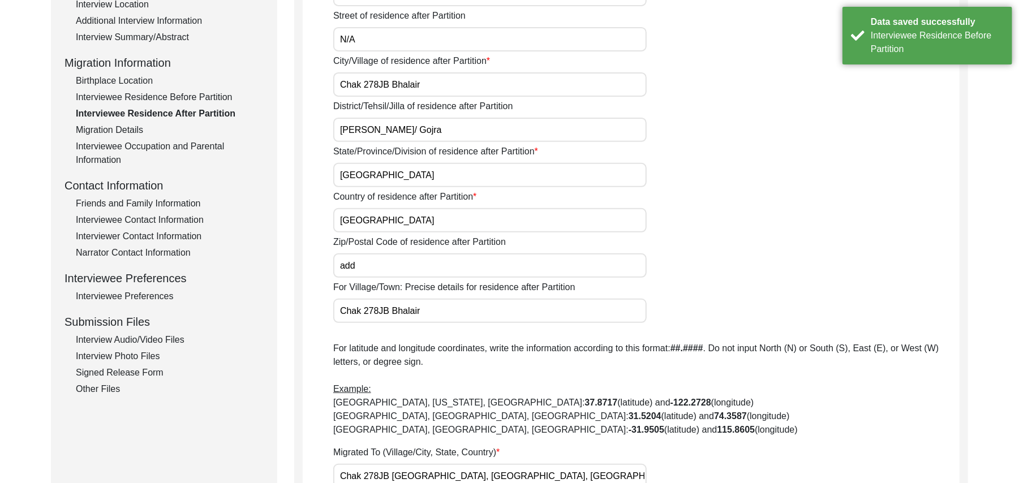
scroll to position [246, 0]
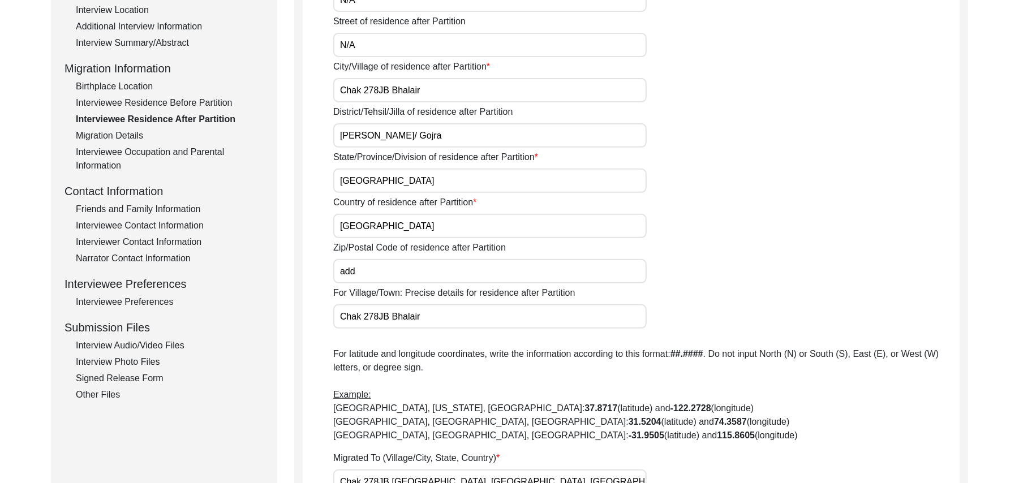
click at [359, 272] on input "add" at bounding box center [490, 271] width 314 height 24
type input "a"
type input "2"
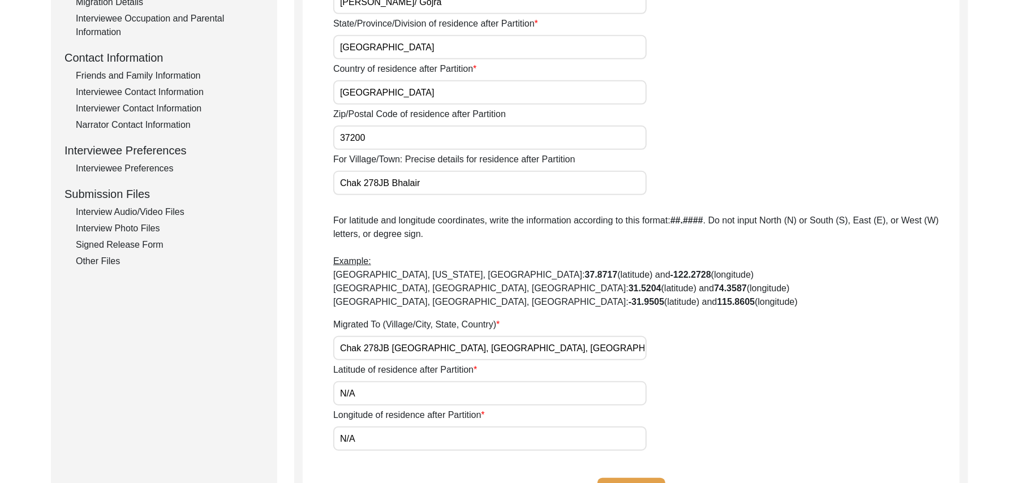
scroll to position [437, 0]
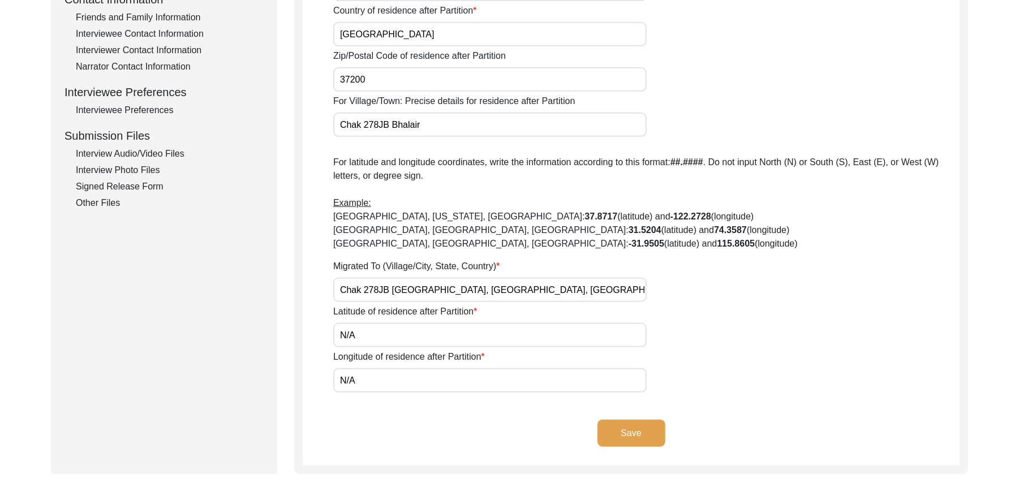
type input "37200"
click at [640, 427] on button "Save" at bounding box center [632, 433] width 68 height 27
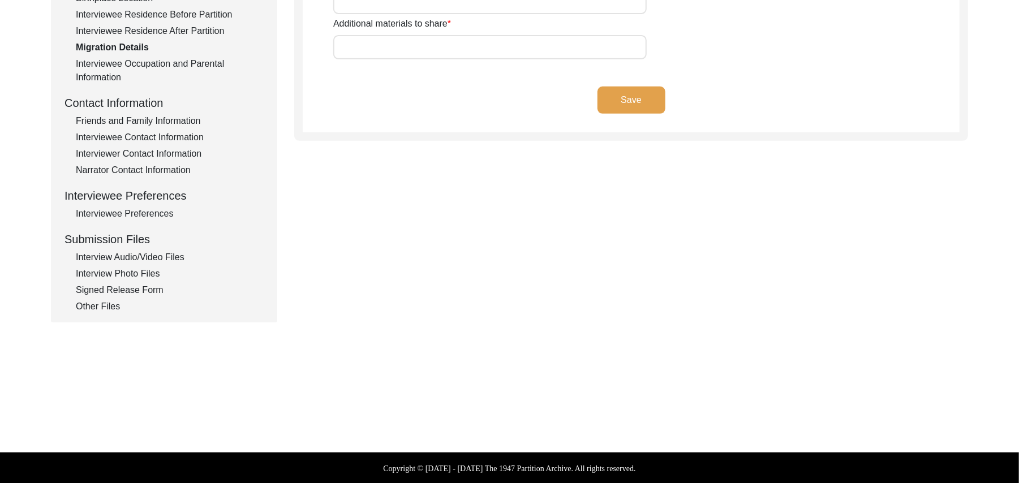
type input "Land, Home, Animals"
type input "Land"
type input "Wagah"
type input "Add"
type input "N/A"
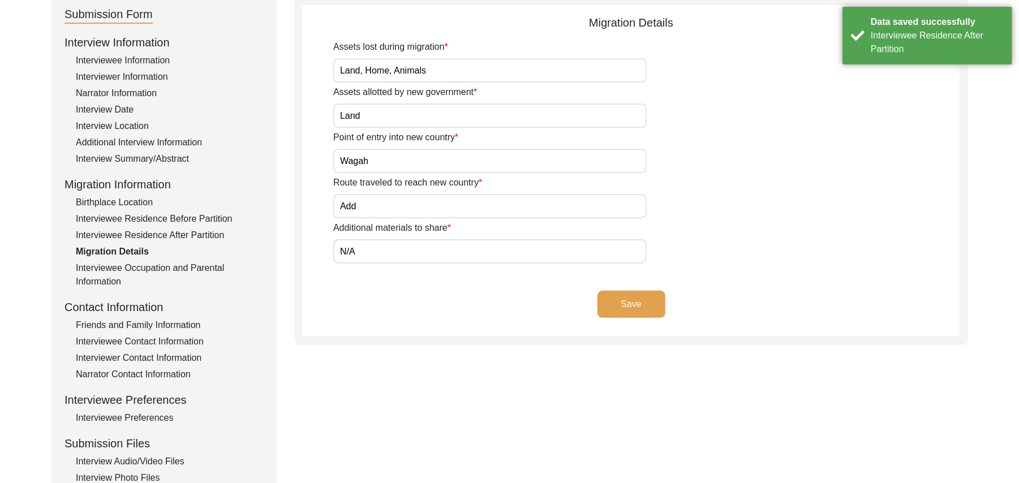
scroll to position [125, 0]
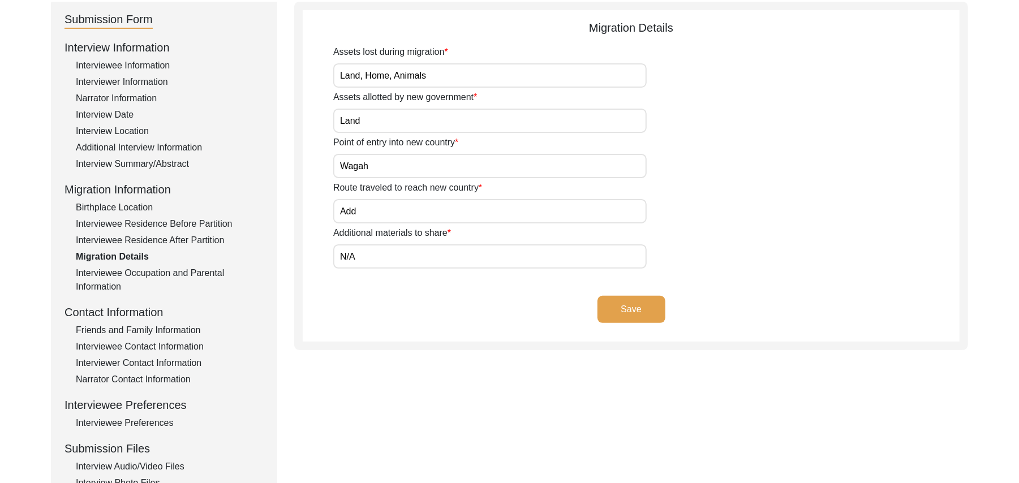
click at [374, 165] on input "Wagah" at bounding box center [490, 166] width 314 height 24
type input "W"
click at [361, 215] on input "Add" at bounding box center [490, 211] width 314 height 24
click at [525, 165] on input "[PERSON_NAME] Pur, [PERSON_NAME], [PERSON_NAME], [PERSON_NAME]" at bounding box center [490, 166] width 314 height 24
type input "[PERSON_NAME] Pur"
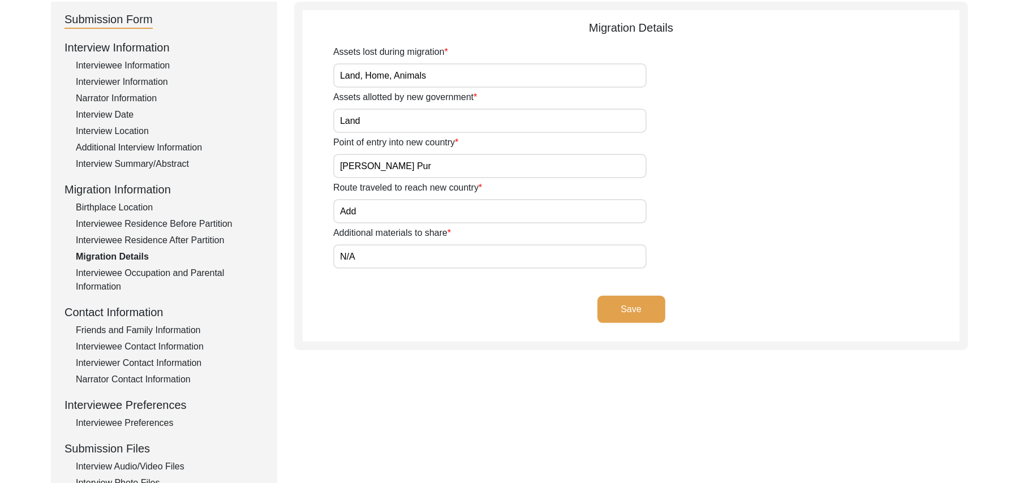
click at [375, 215] on input "Add" at bounding box center [490, 211] width 314 height 24
type input "A"
type input "[PERSON_NAME] pur, [PERSON_NAME], [PERSON_NAME], [PERSON_NAME]"
click at [367, 257] on input "N/A" at bounding box center [490, 256] width 314 height 24
click at [609, 302] on button "Save" at bounding box center [632, 309] width 68 height 27
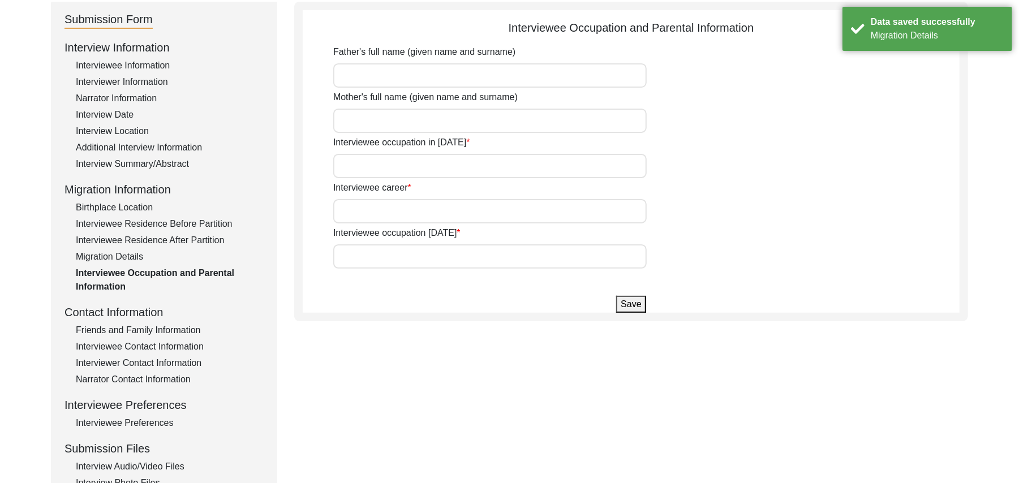
type input "[PERSON_NAME]"
type input "[DEMOGRAPHIC_DATA] Bibi"
type input "House Boy"
type input "Farmer"
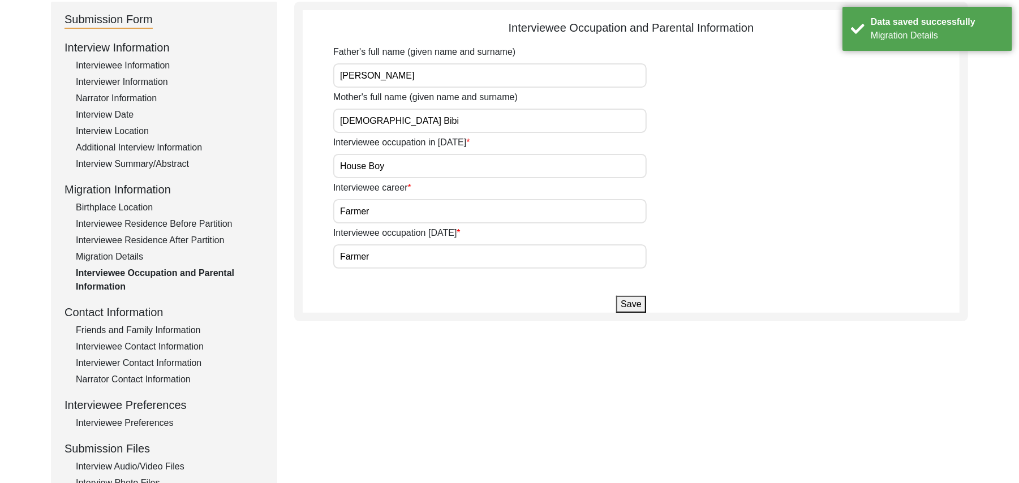
click at [627, 304] on button "Save" at bounding box center [630, 304] width 29 height 17
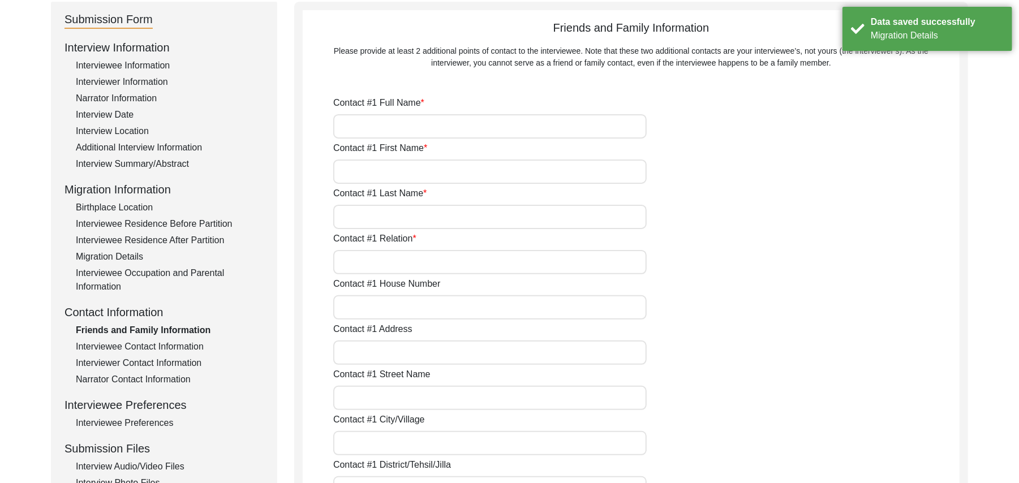
type input "[PERSON_NAME]"
type input "Navid"
type input "[PERSON_NAME]"
type input "Son"
type input "N/A"
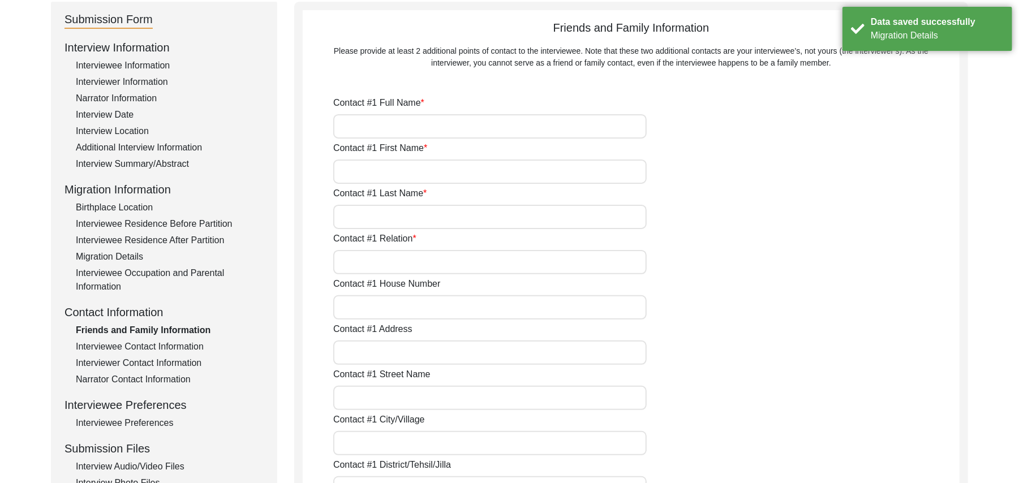
type input "Chak 278JB Bhalair"
type input "N/A"
type input "Chak 278JB Bhailair"
type input "[PERSON_NAME]/ Gojra"
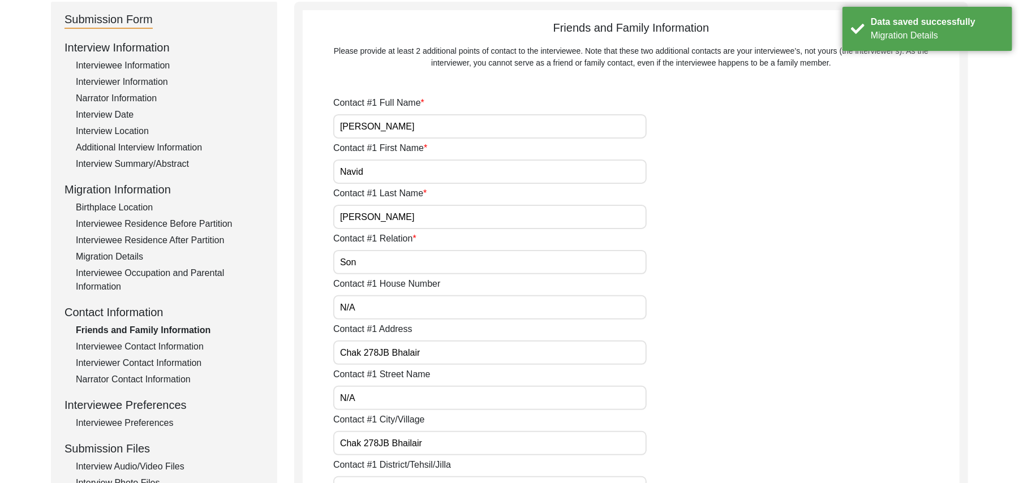
type input "[GEOGRAPHIC_DATA]"
type input "36120"
type input "[GEOGRAPHIC_DATA]"
type input "Chak 278JB"
type input "03412373278"
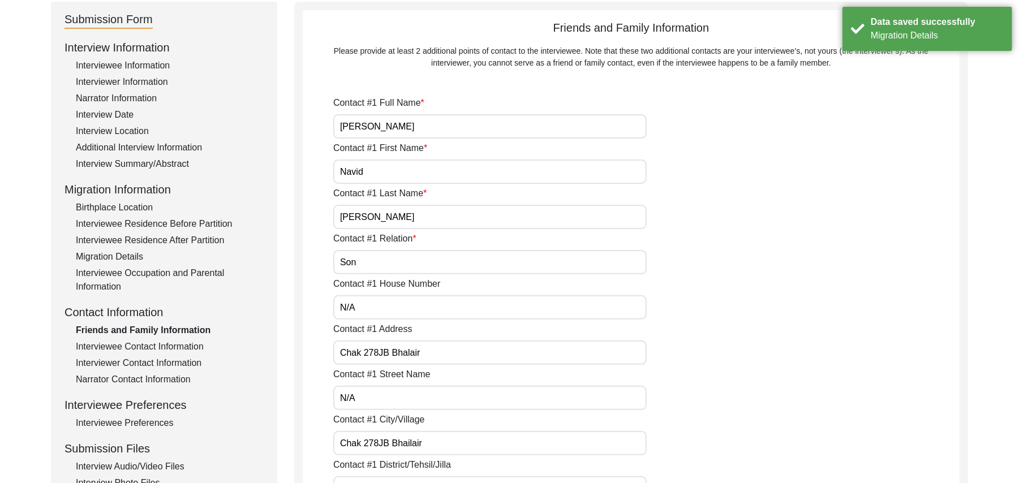
type input "N/A"
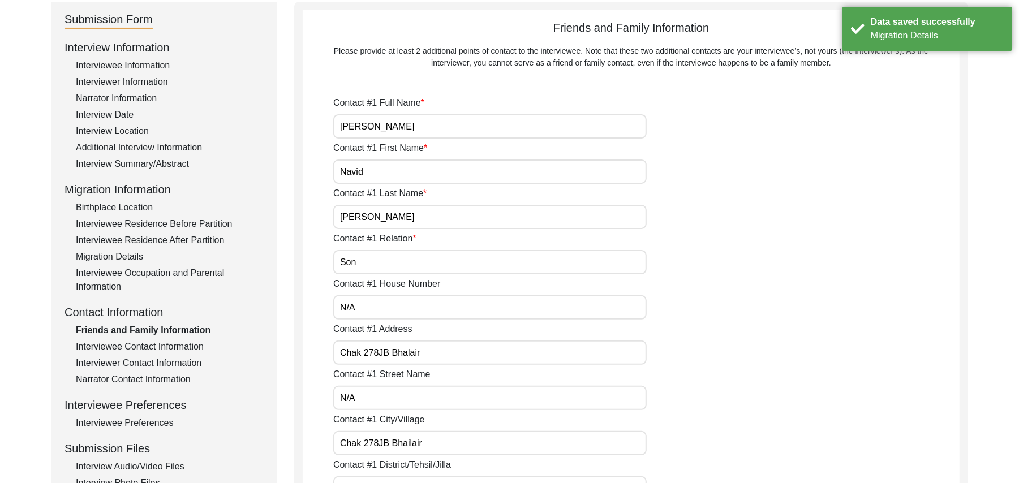
type input "N/A"
type input "[PERSON_NAME]"
type input "Zulifqar"
type input "[PERSON_NAME]"
type input "Family Fariend"
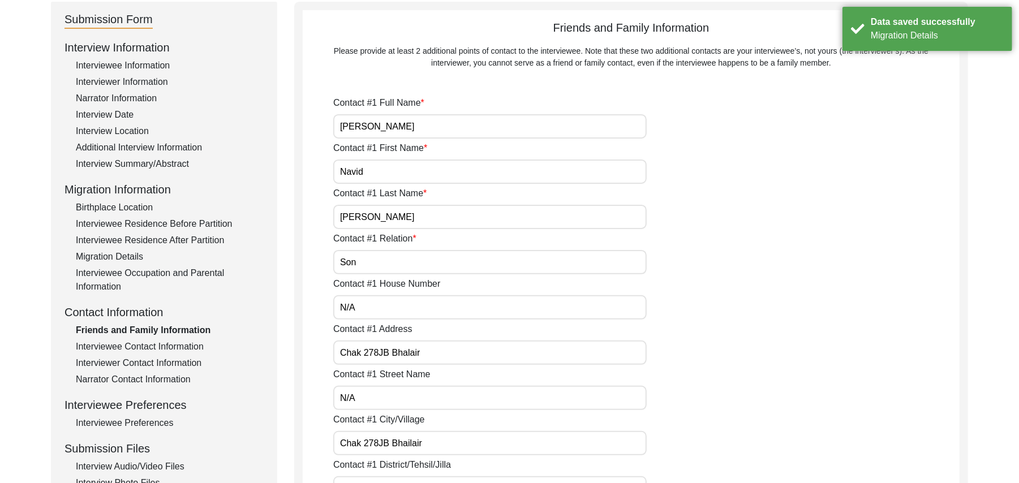
type input "N/A"
type input "Chak 278JB"
type input "N/A"
type input "Chak 278JB"
type input "[PERSON_NAME]/ Gojra"
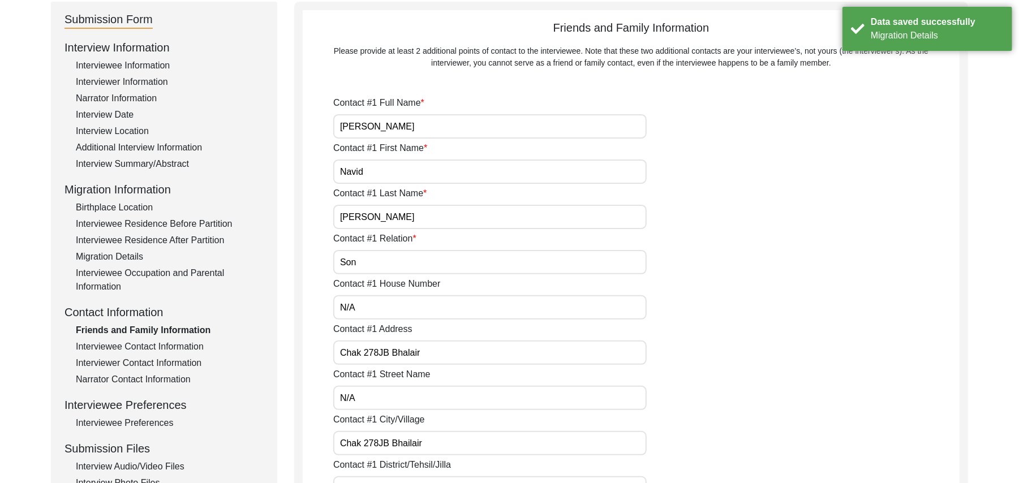
type input "[GEOGRAPHIC_DATA]"
type input "36120"
type input "[GEOGRAPHIC_DATA]"
type input "Chak 278JB"
type input "03041748278"
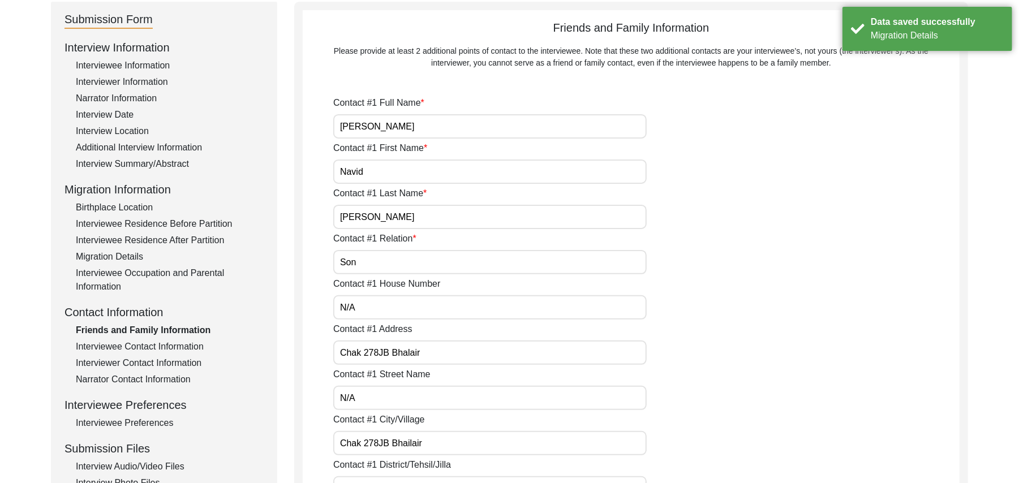
type input "N/A"
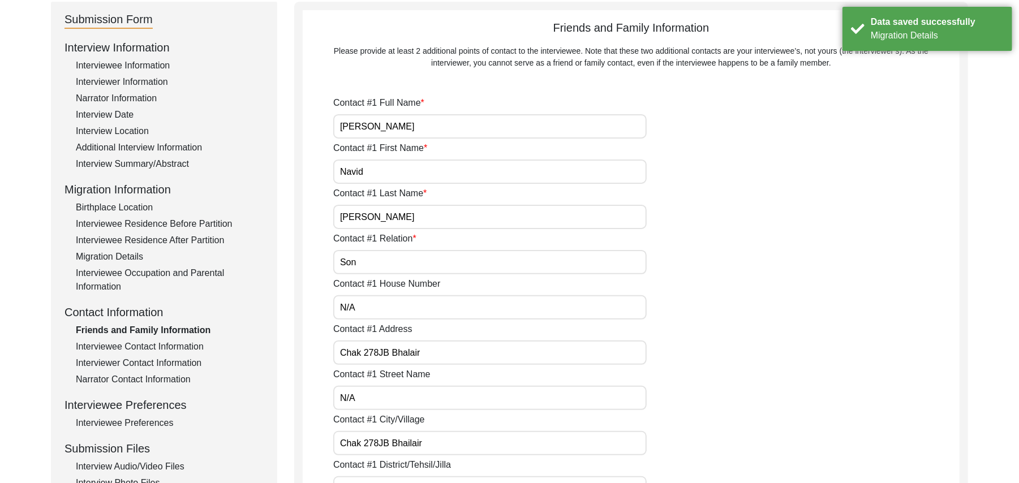
type input "N/A"
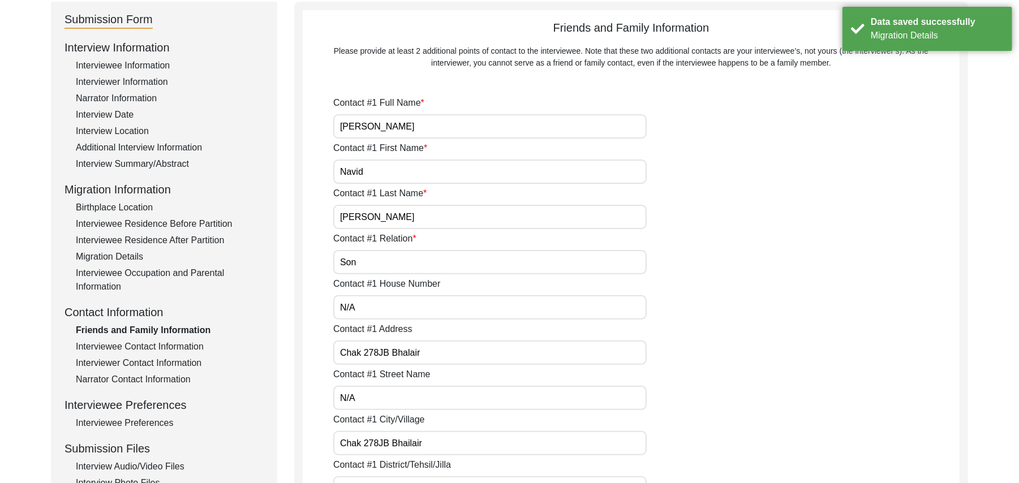
type input "N/A"
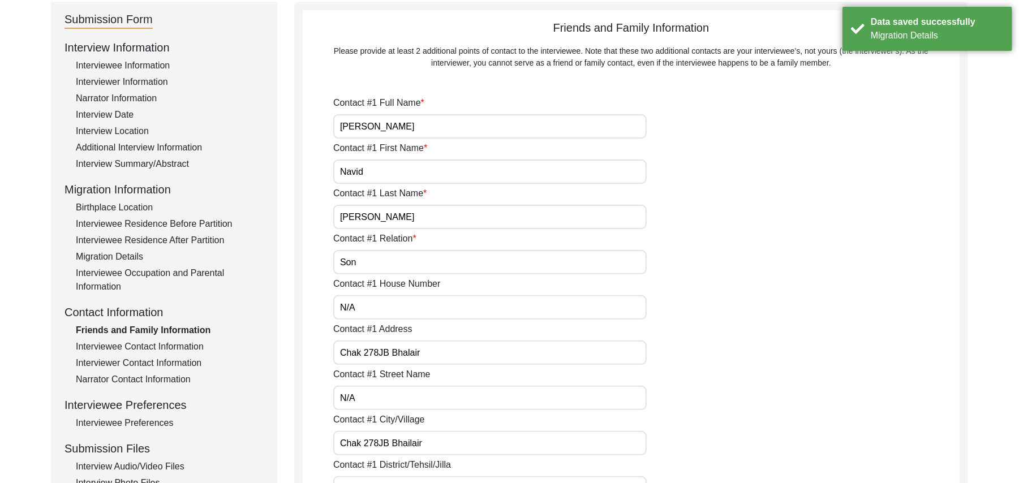
type input "N/A"
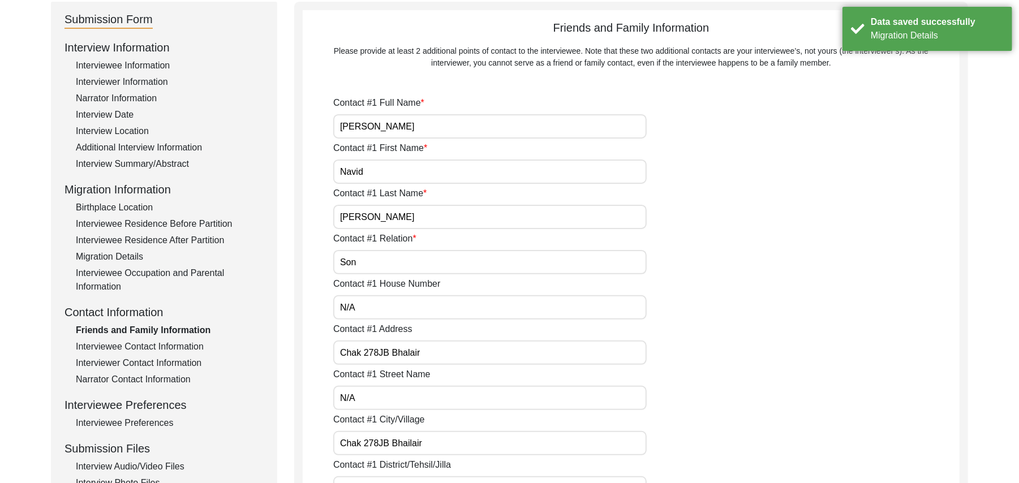
type input "N/A"
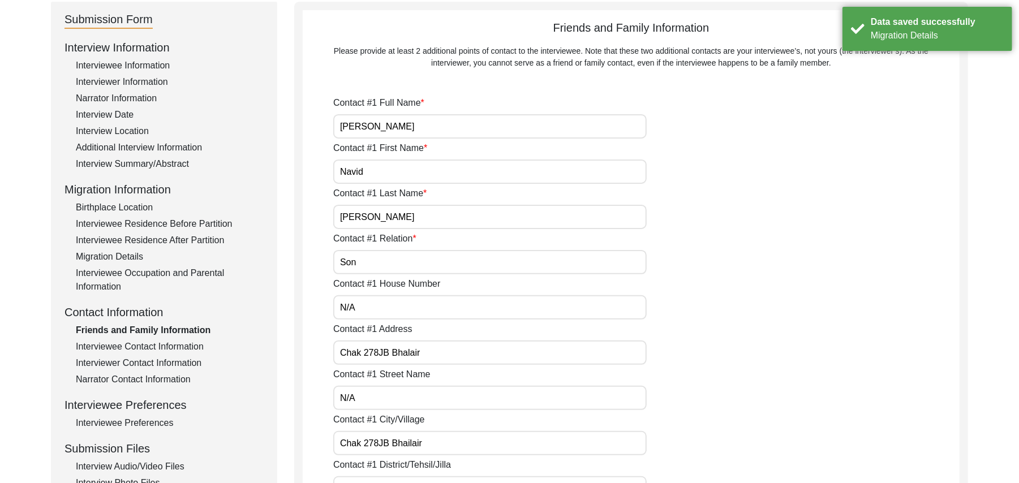
type input "N/A"
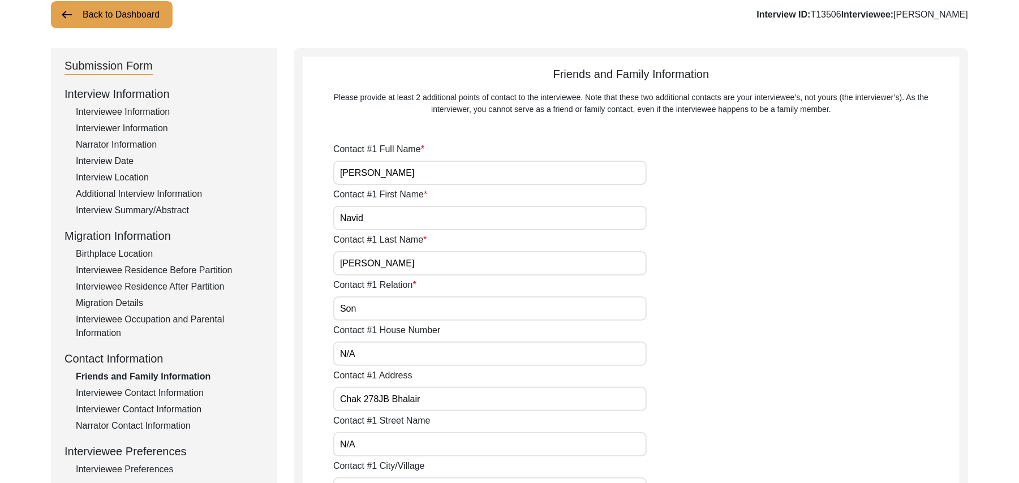
scroll to position [60, 0]
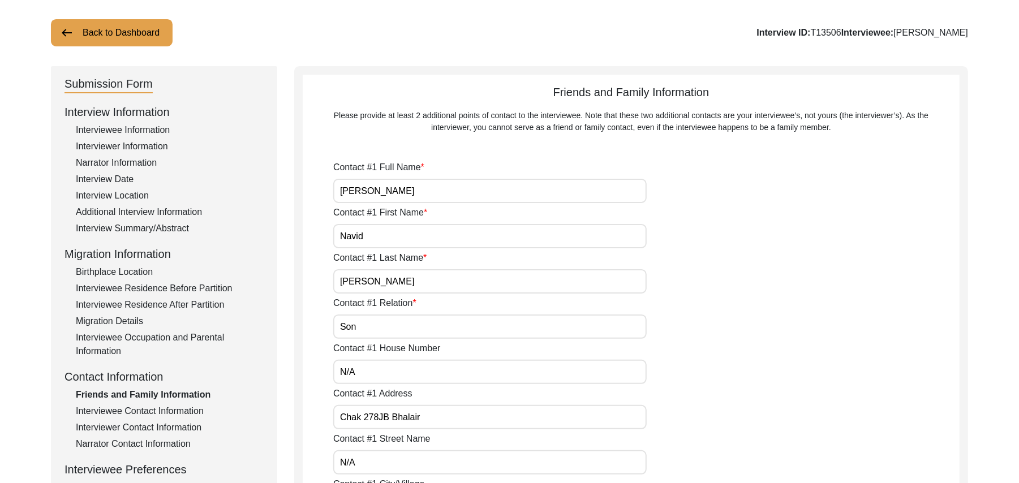
click at [136, 272] on div "Birthplace Location" at bounding box center [170, 272] width 188 height 14
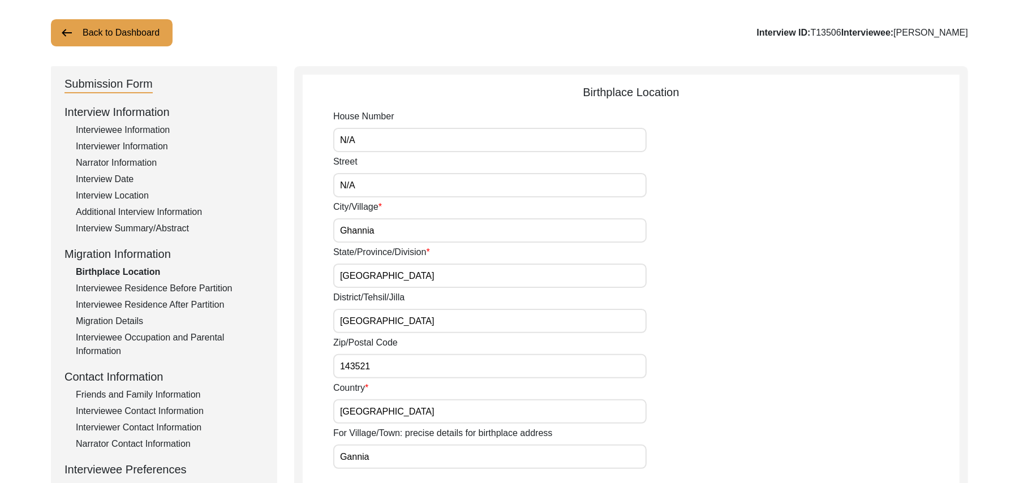
click at [126, 191] on div "Interview Location" at bounding box center [170, 196] width 188 height 14
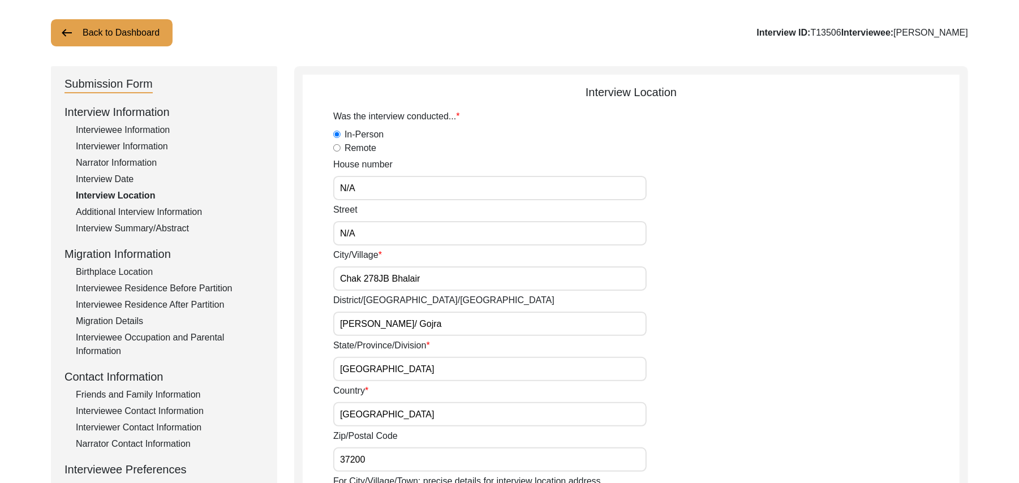
click at [371, 463] on input "37200" at bounding box center [490, 460] width 314 height 24
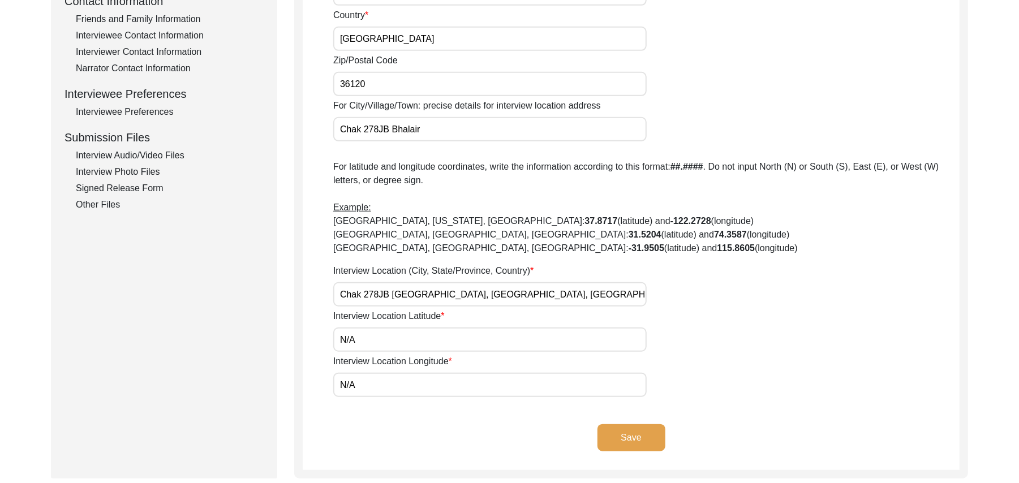
scroll to position [448, 0]
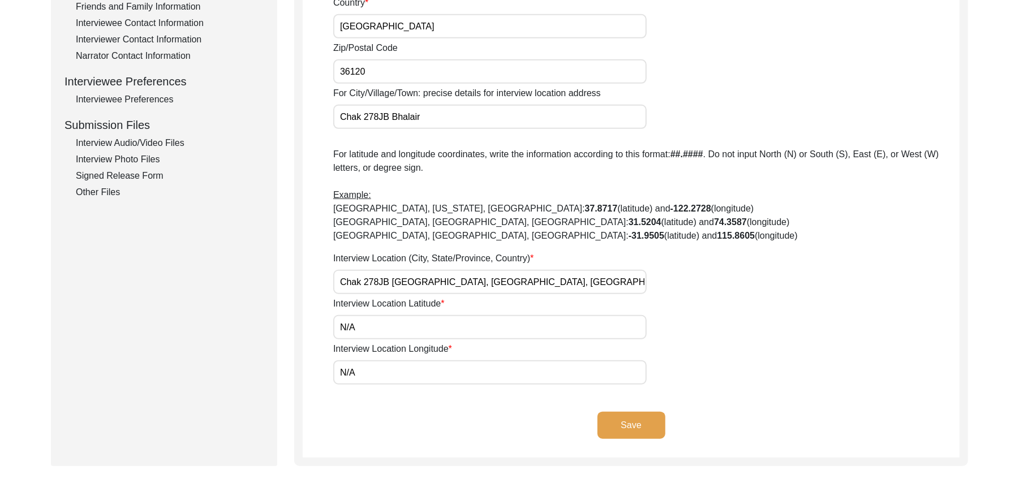
click at [637, 423] on button "Save" at bounding box center [632, 425] width 68 height 27
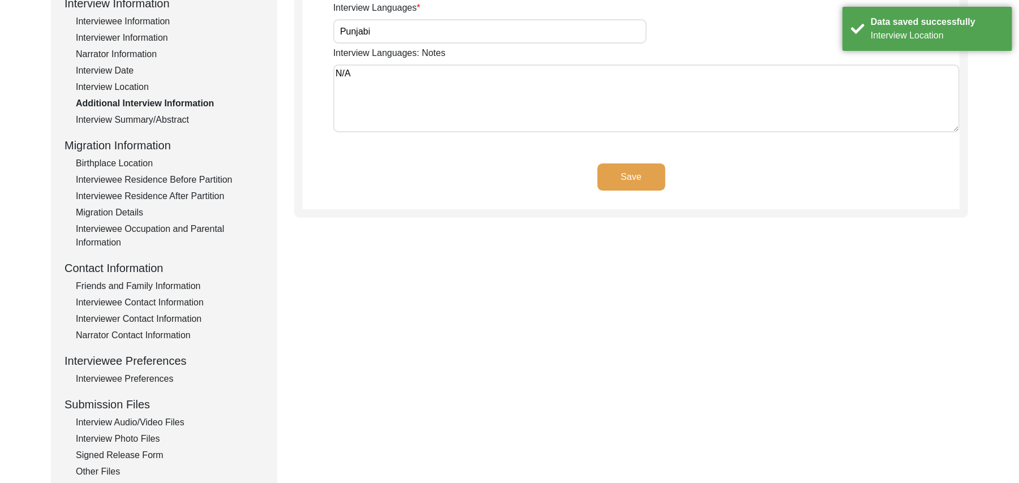
scroll to position [102, 0]
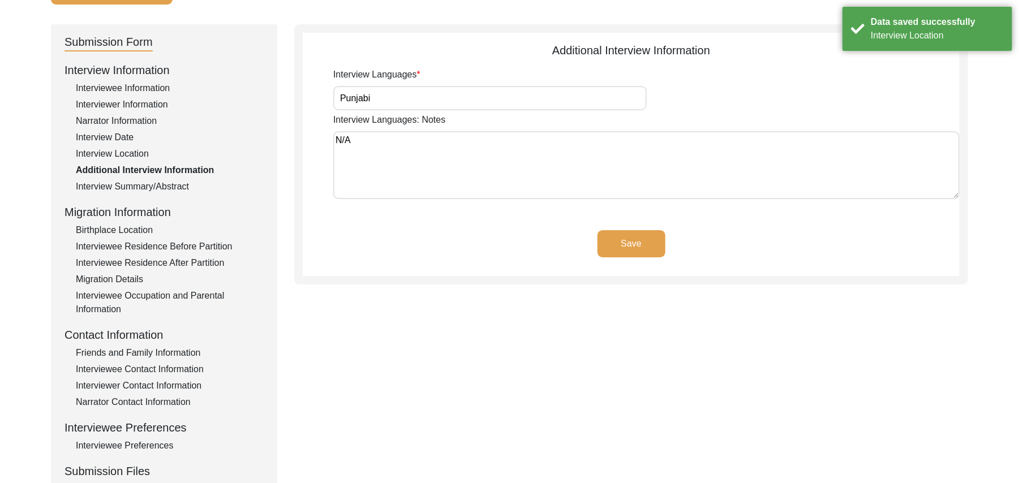
click at [619, 238] on button "Save" at bounding box center [632, 243] width 68 height 27
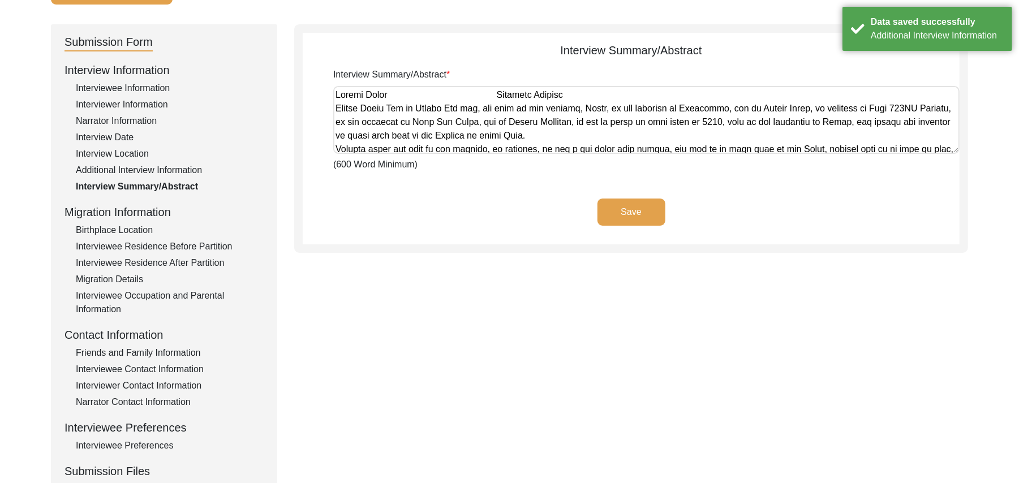
click at [621, 205] on button "Save" at bounding box center [632, 212] width 68 height 27
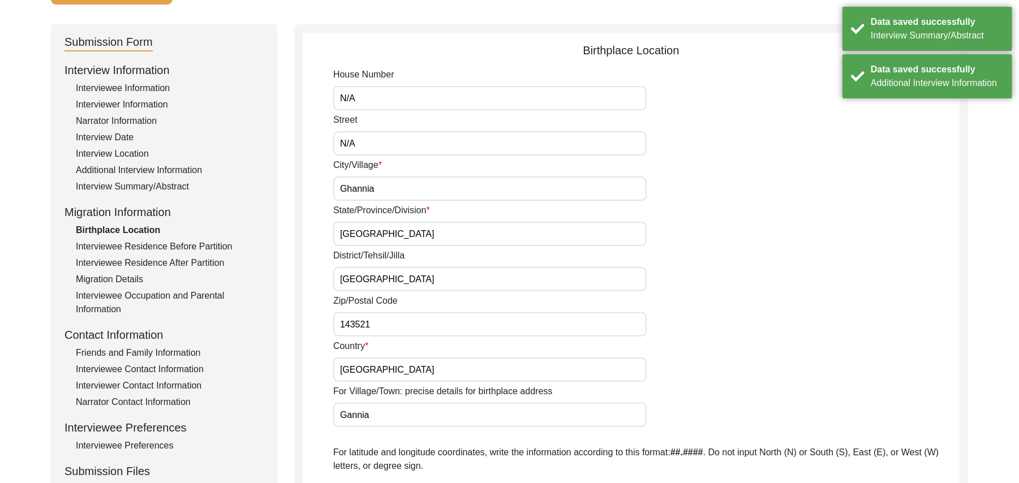
click at [208, 259] on div "Interviewee Residence After Partition" at bounding box center [170, 263] width 188 height 14
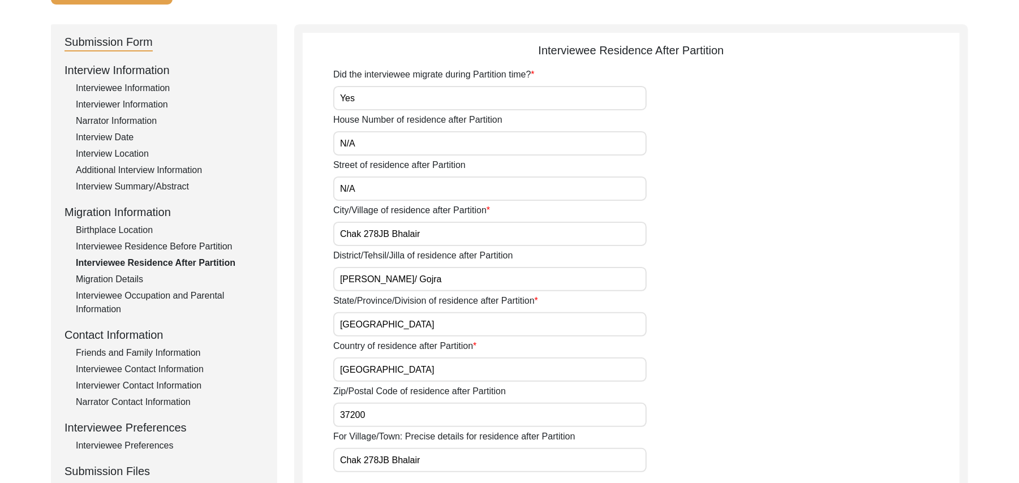
click at [364, 417] on input "37200" at bounding box center [490, 415] width 314 height 24
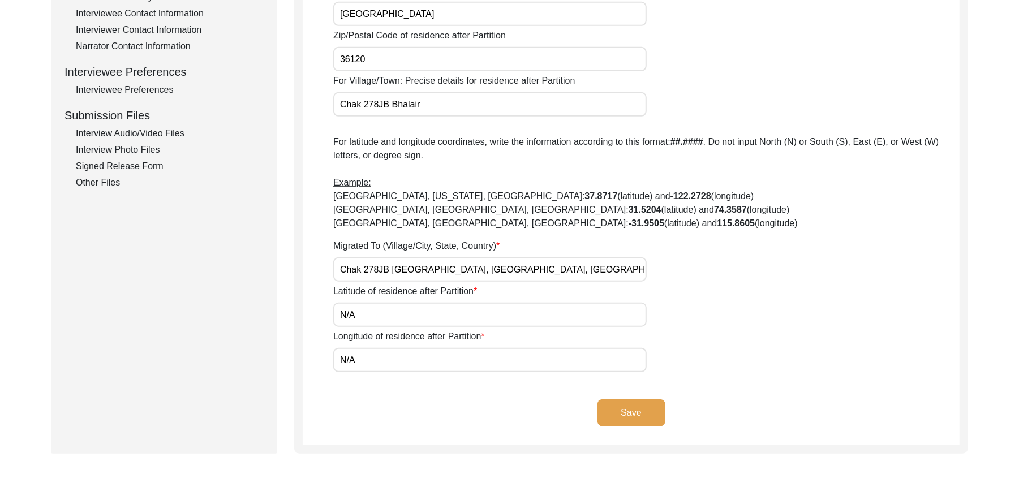
scroll to position [463, 0]
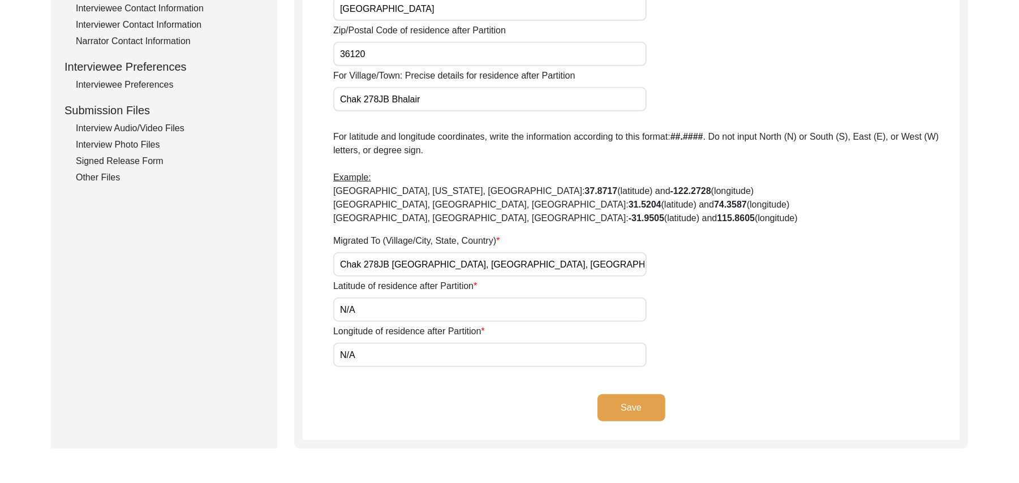
click at [655, 406] on button "Save" at bounding box center [632, 407] width 68 height 27
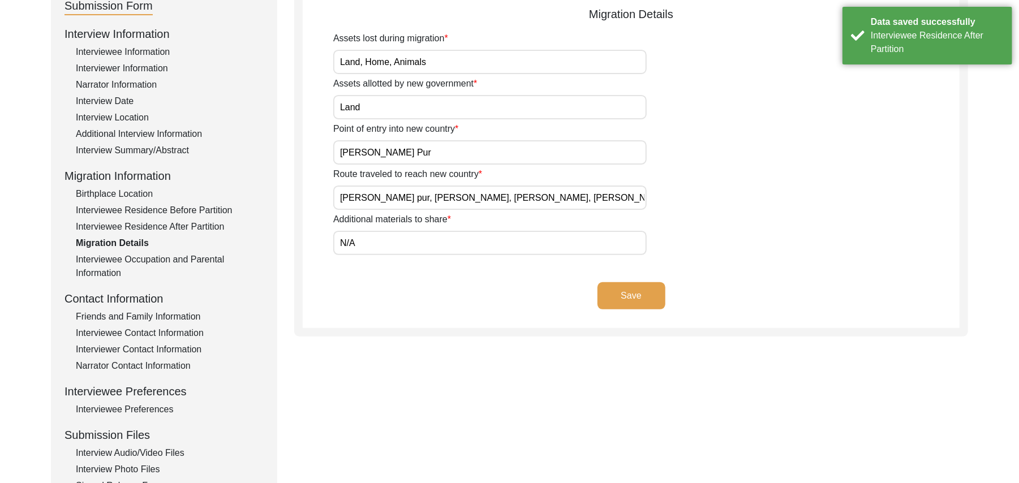
scroll to position [126, 0]
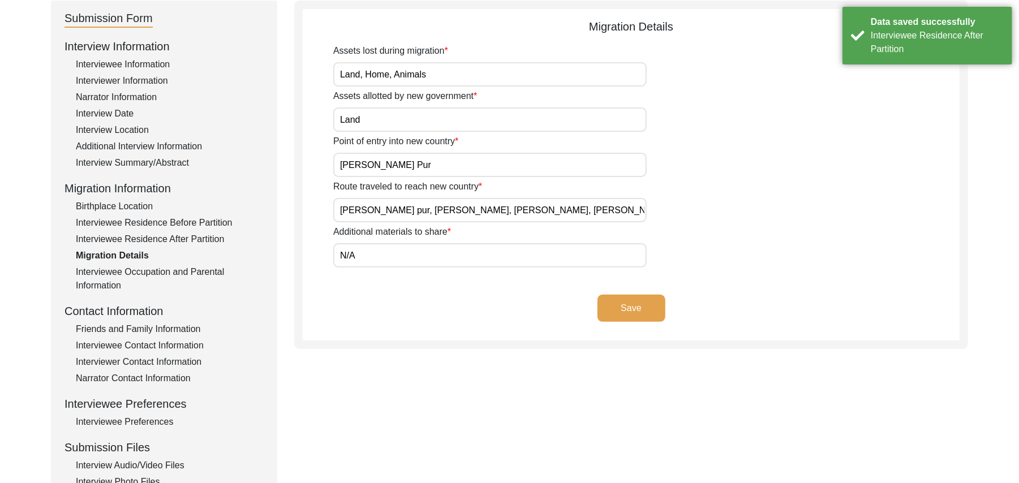
click at [648, 307] on button "Save" at bounding box center [632, 308] width 68 height 27
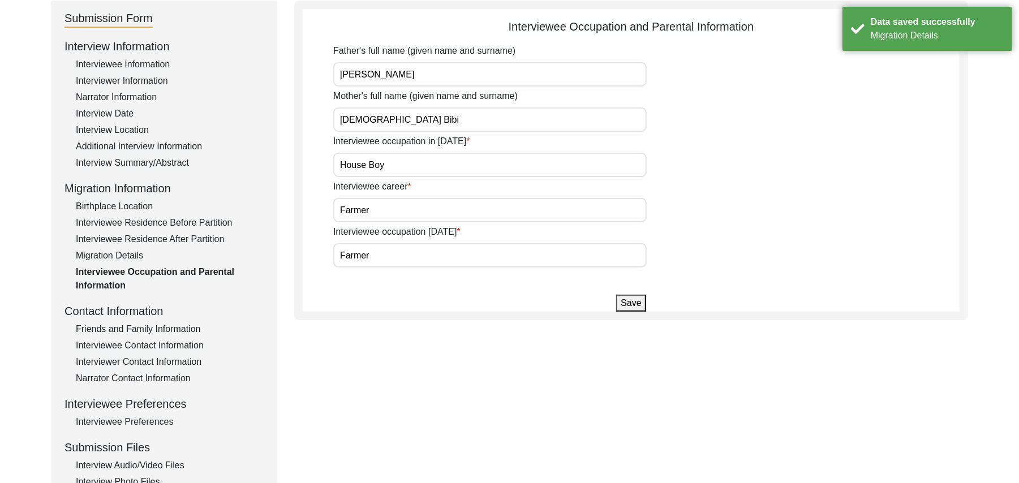
click at [630, 302] on button "Save" at bounding box center [630, 303] width 29 height 17
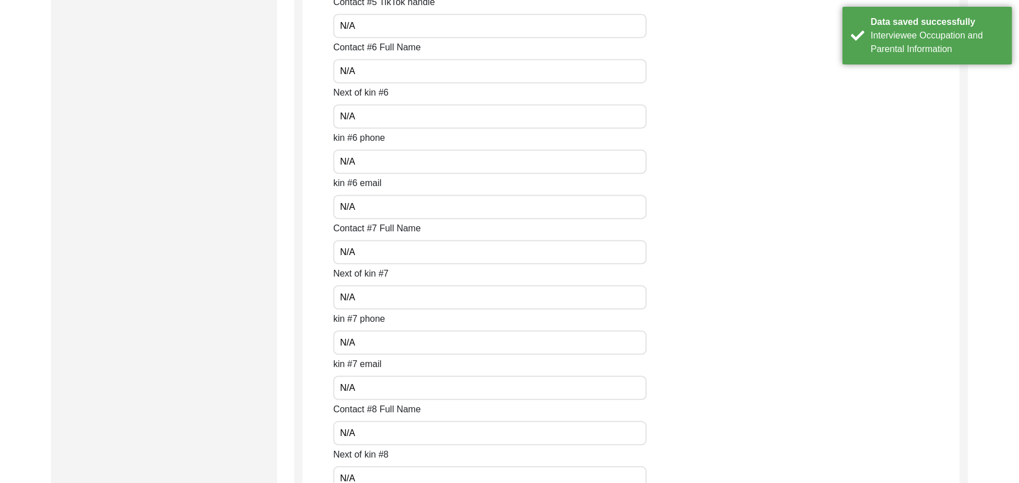
scroll to position [4899, 0]
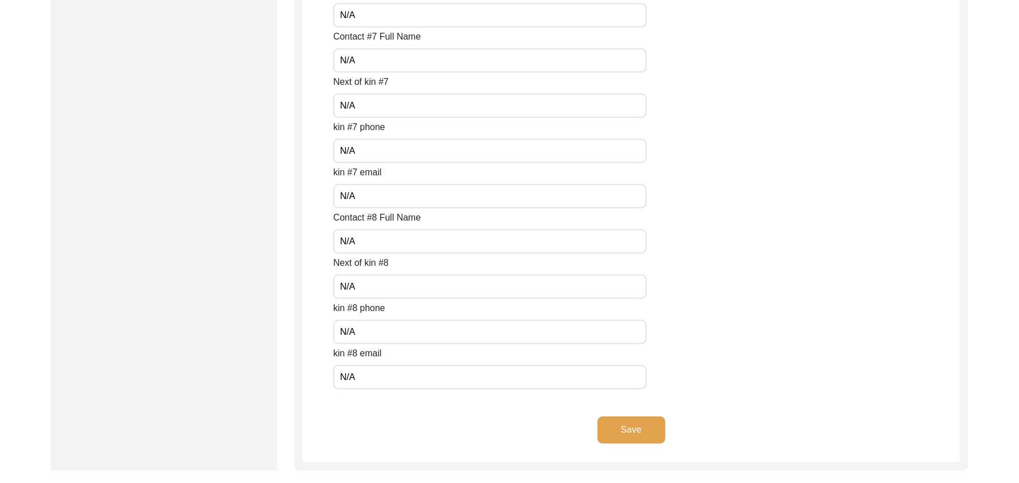
click at [650, 424] on button "Save" at bounding box center [632, 430] width 68 height 27
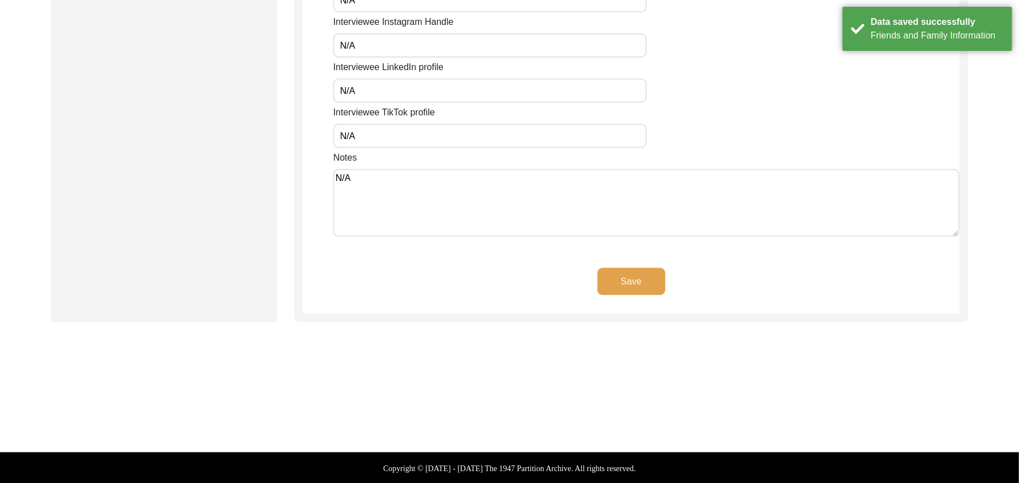
click at [621, 280] on button "Save" at bounding box center [632, 281] width 68 height 27
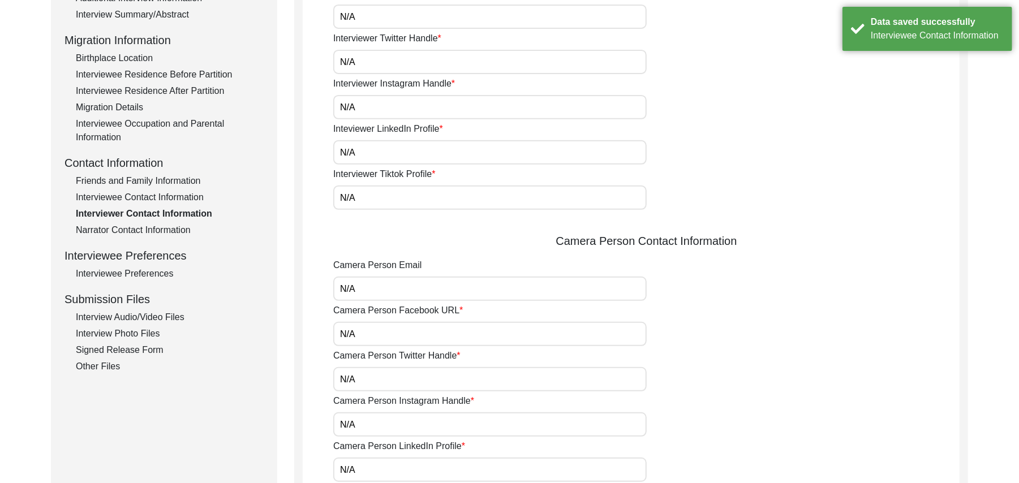
scroll to position [240, 0]
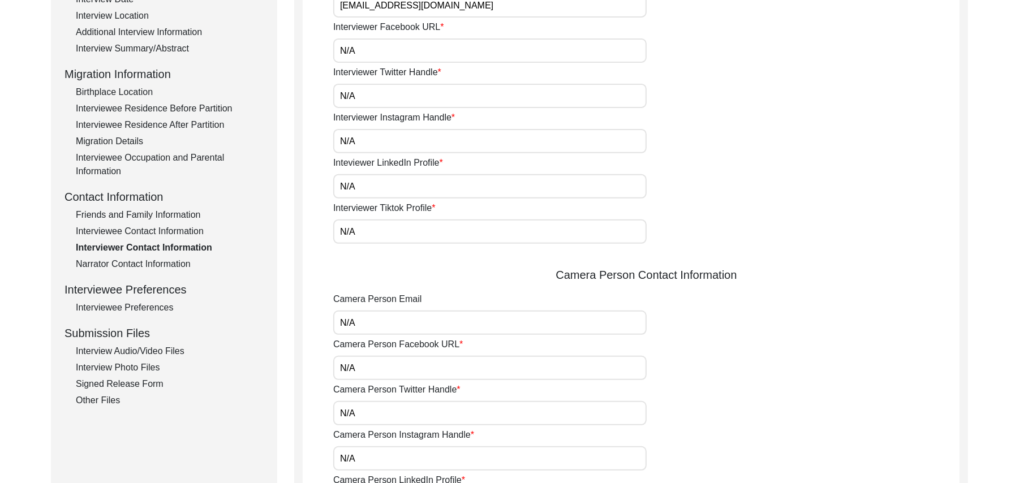
click at [193, 229] on div "Interviewee Contact Information" at bounding box center [170, 232] width 188 height 14
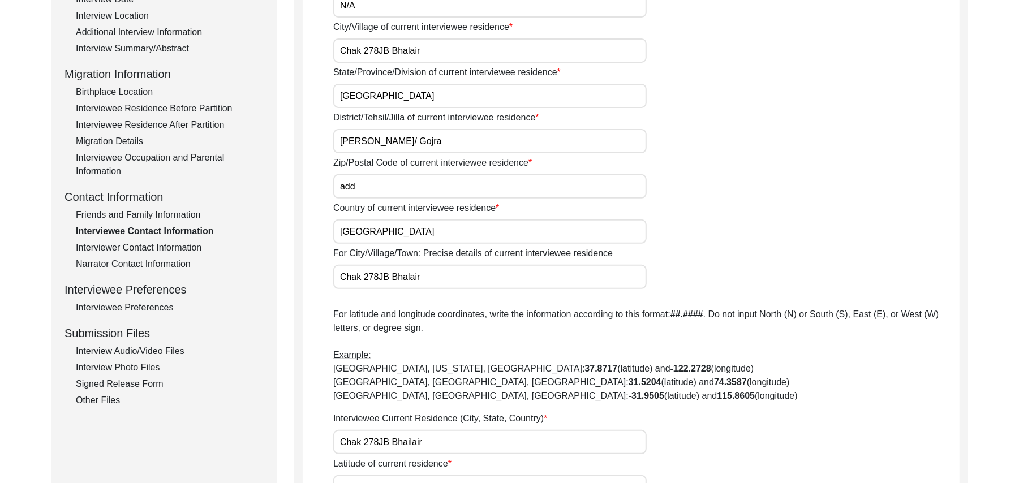
click at [380, 184] on input "add" at bounding box center [490, 186] width 314 height 24
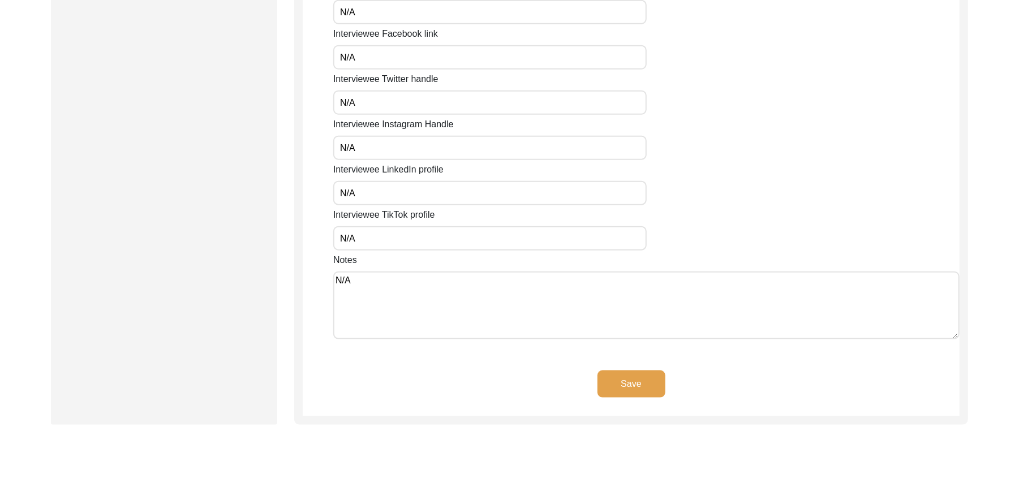
scroll to position [954, 0]
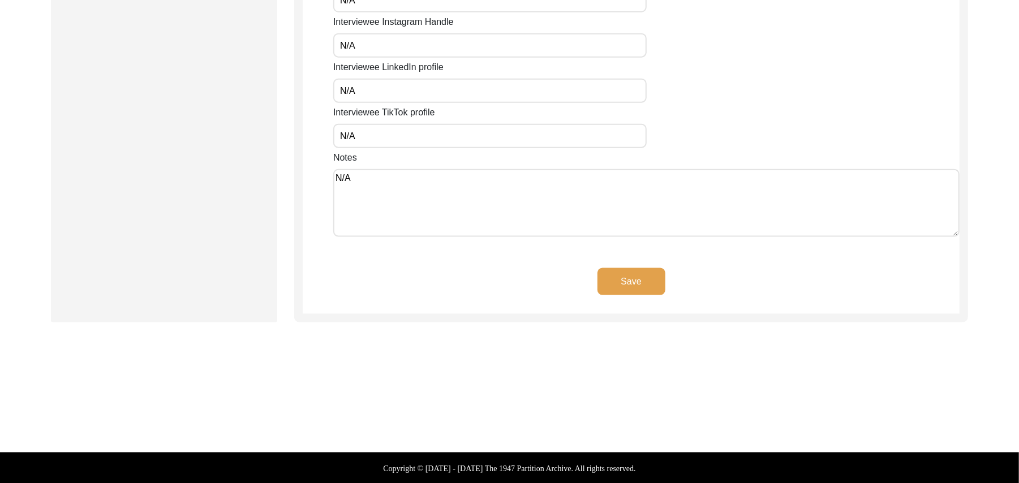
click at [634, 276] on button "Save" at bounding box center [632, 281] width 68 height 27
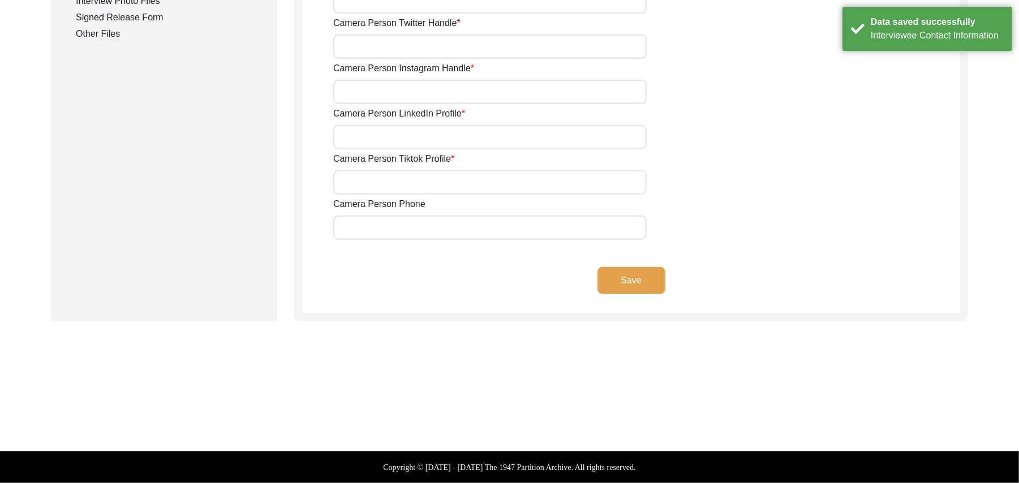
scroll to position [606, 0]
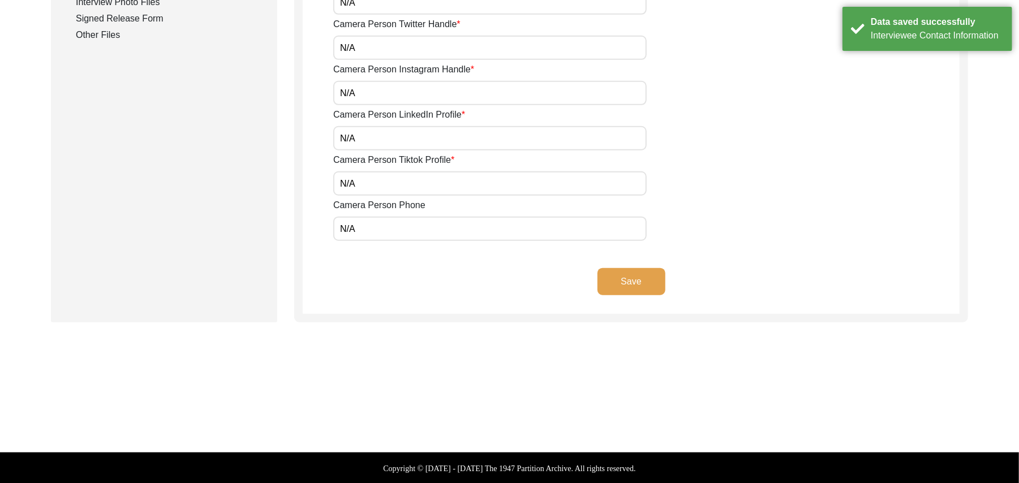
click at [644, 283] on button "Save" at bounding box center [632, 281] width 68 height 27
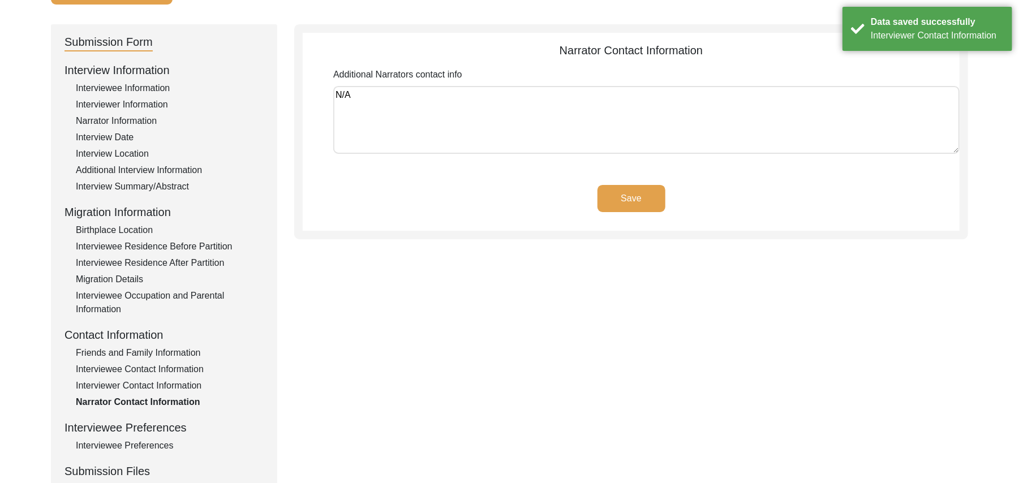
scroll to position [98, 0]
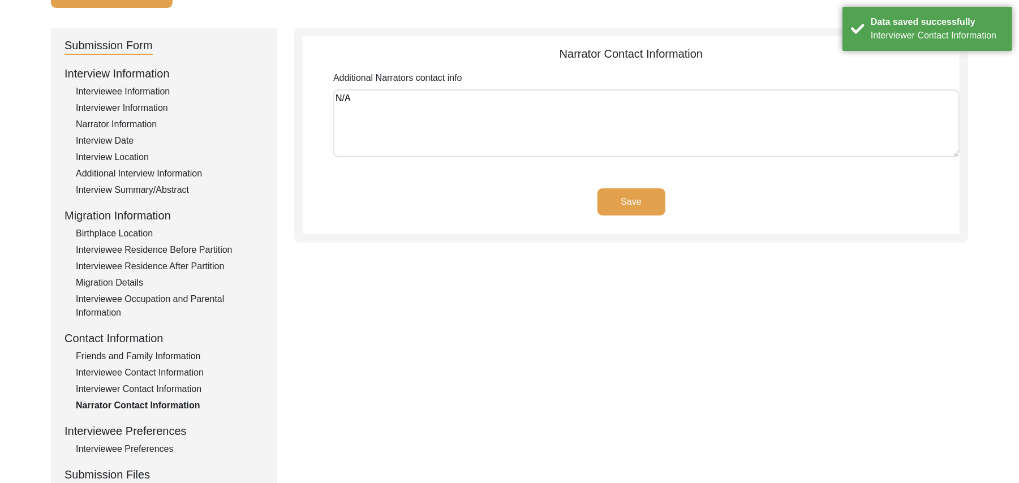
click at [632, 188] on button "Save" at bounding box center [632, 201] width 68 height 27
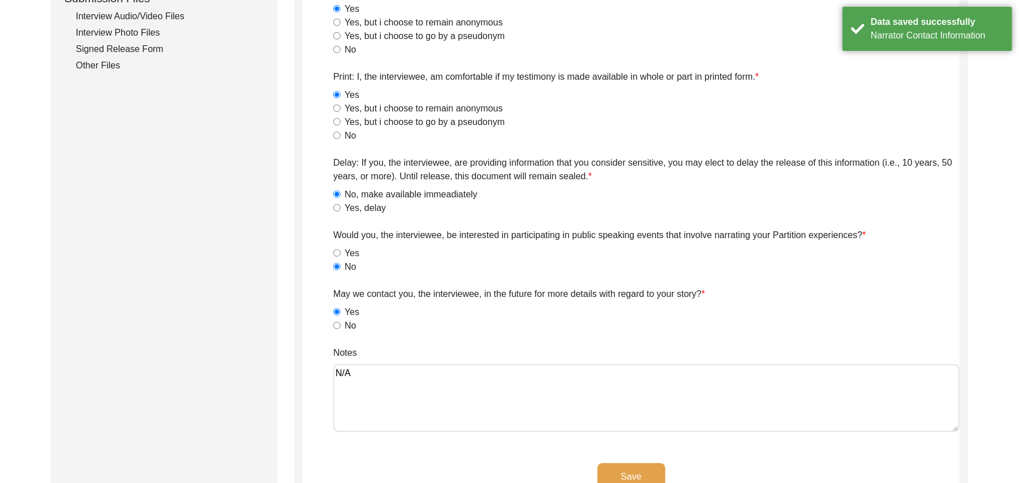
scroll to position [697, 0]
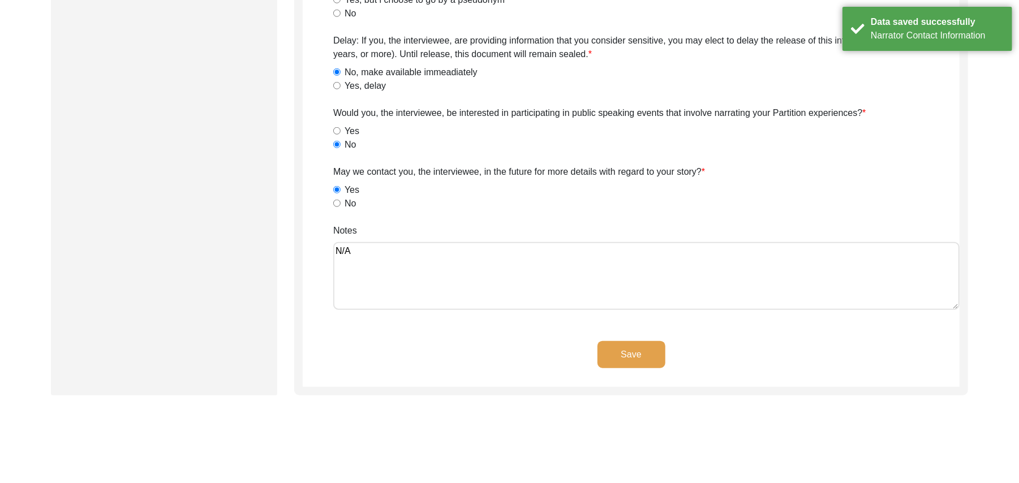
click at [634, 347] on button "Save" at bounding box center [632, 354] width 68 height 27
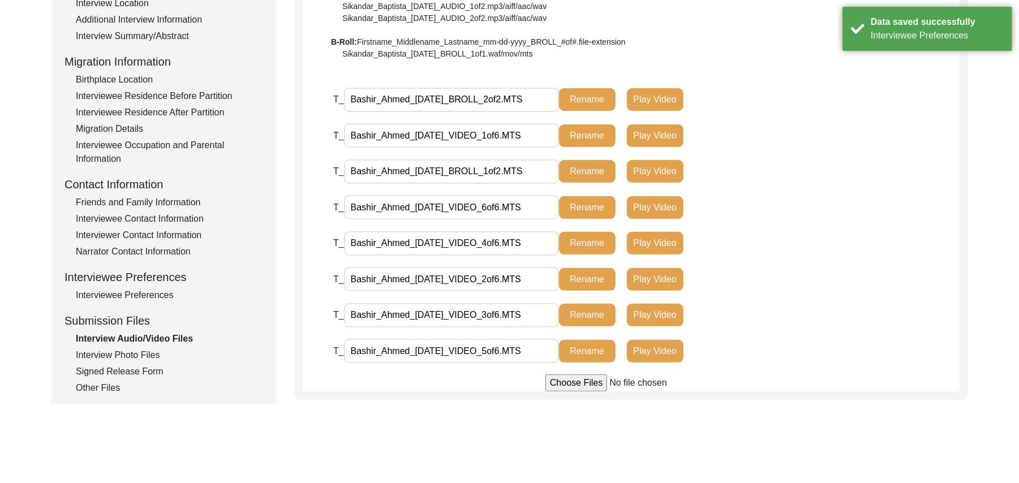
scroll to position [250, 0]
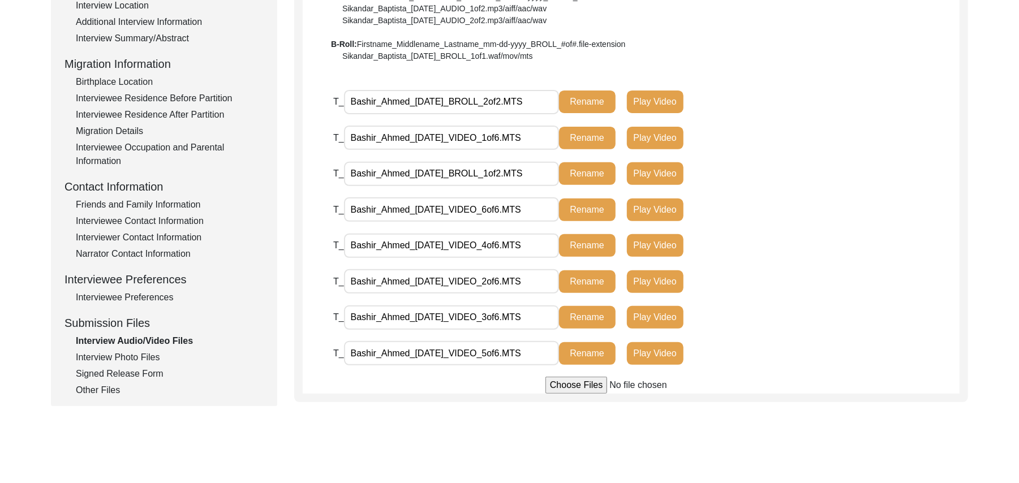
click at [140, 352] on div "Interview Photo Files" at bounding box center [170, 358] width 188 height 14
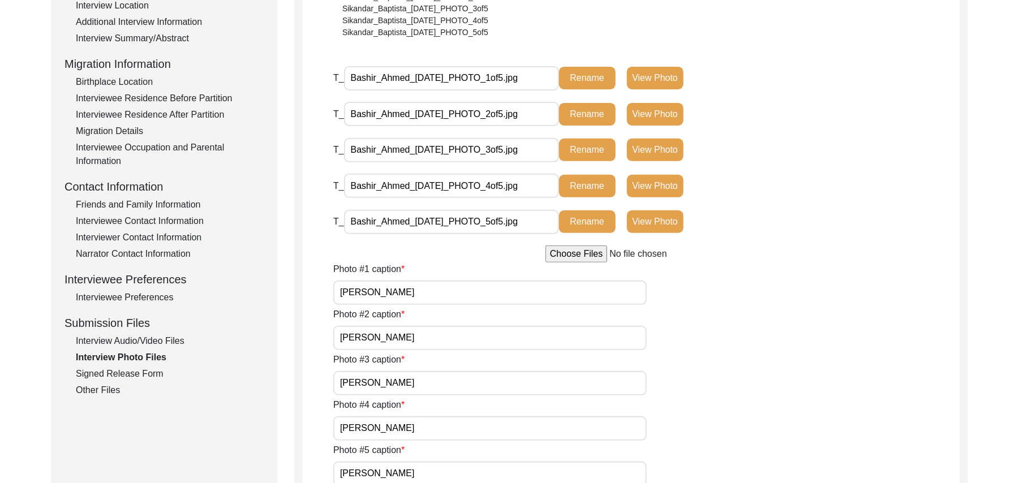
click at [135, 372] on div "Signed Release Form" at bounding box center [170, 374] width 188 height 14
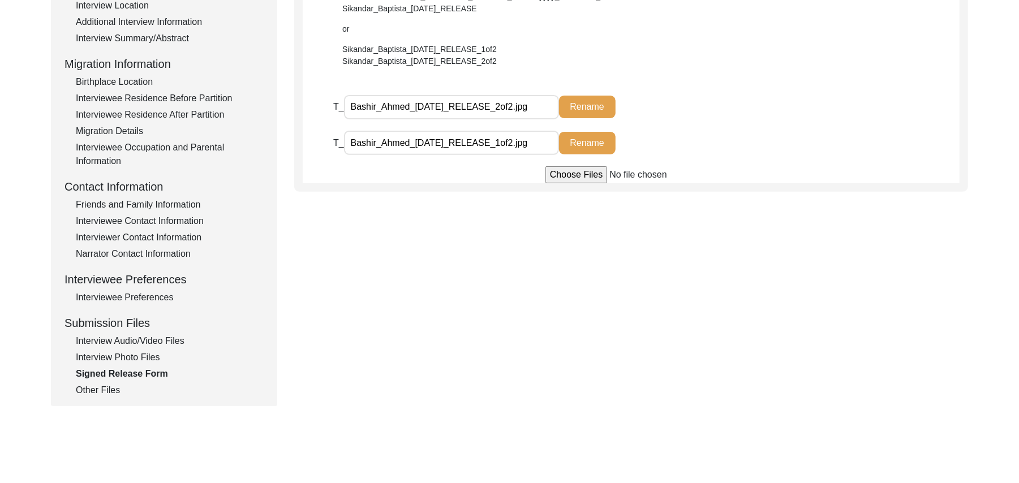
click at [96, 384] on div "Other Files" at bounding box center [170, 391] width 188 height 14
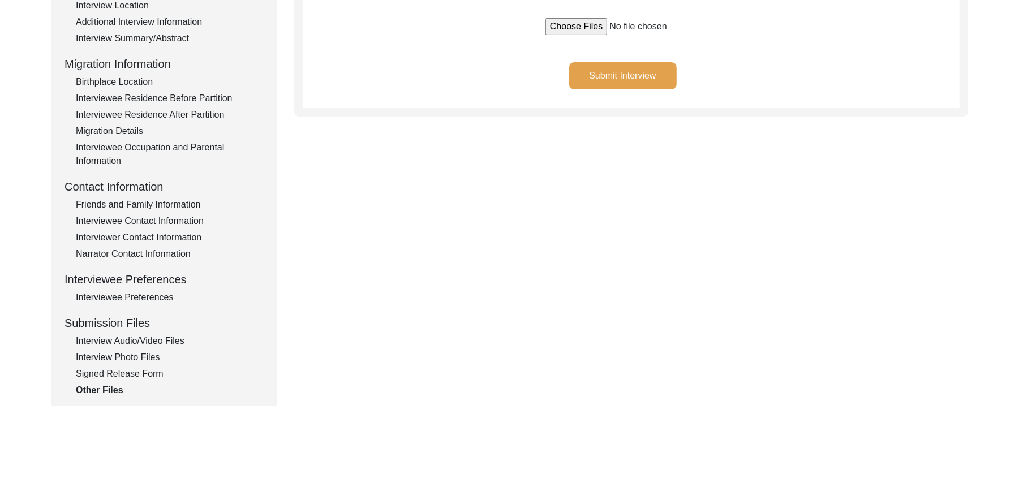
click at [587, 74] on button "Submit Interview" at bounding box center [623, 75] width 108 height 27
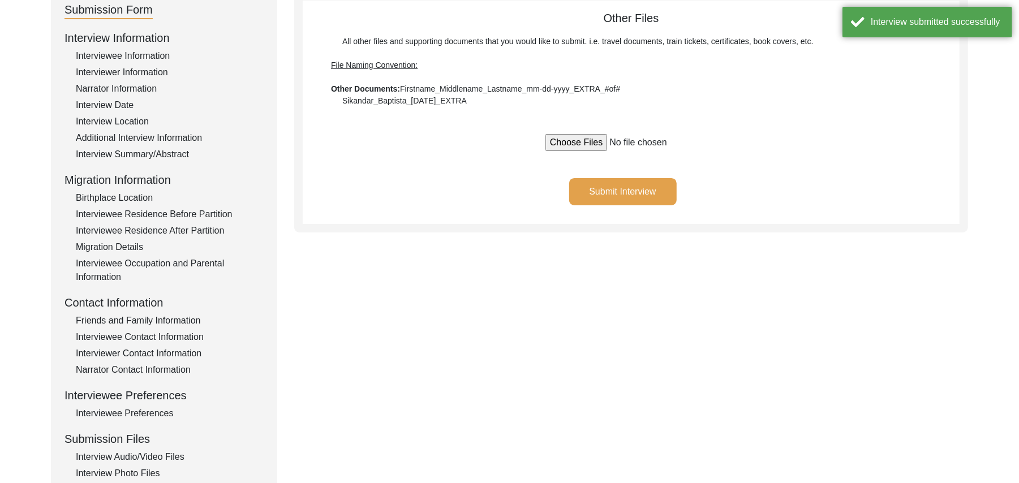
scroll to position [0, 0]
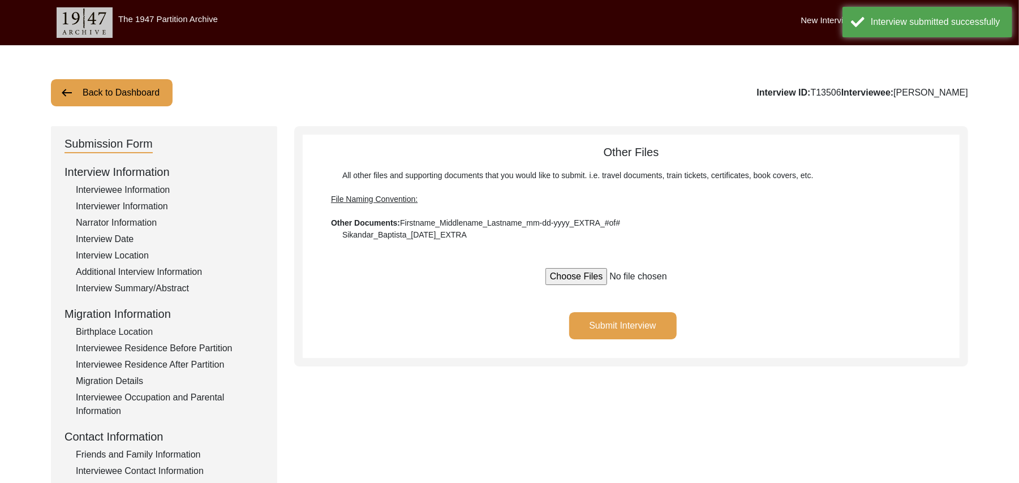
click at [140, 96] on button "Back to Dashboard" at bounding box center [112, 92] width 122 height 27
